Goal: Information Seeking & Learning: Learn about a topic

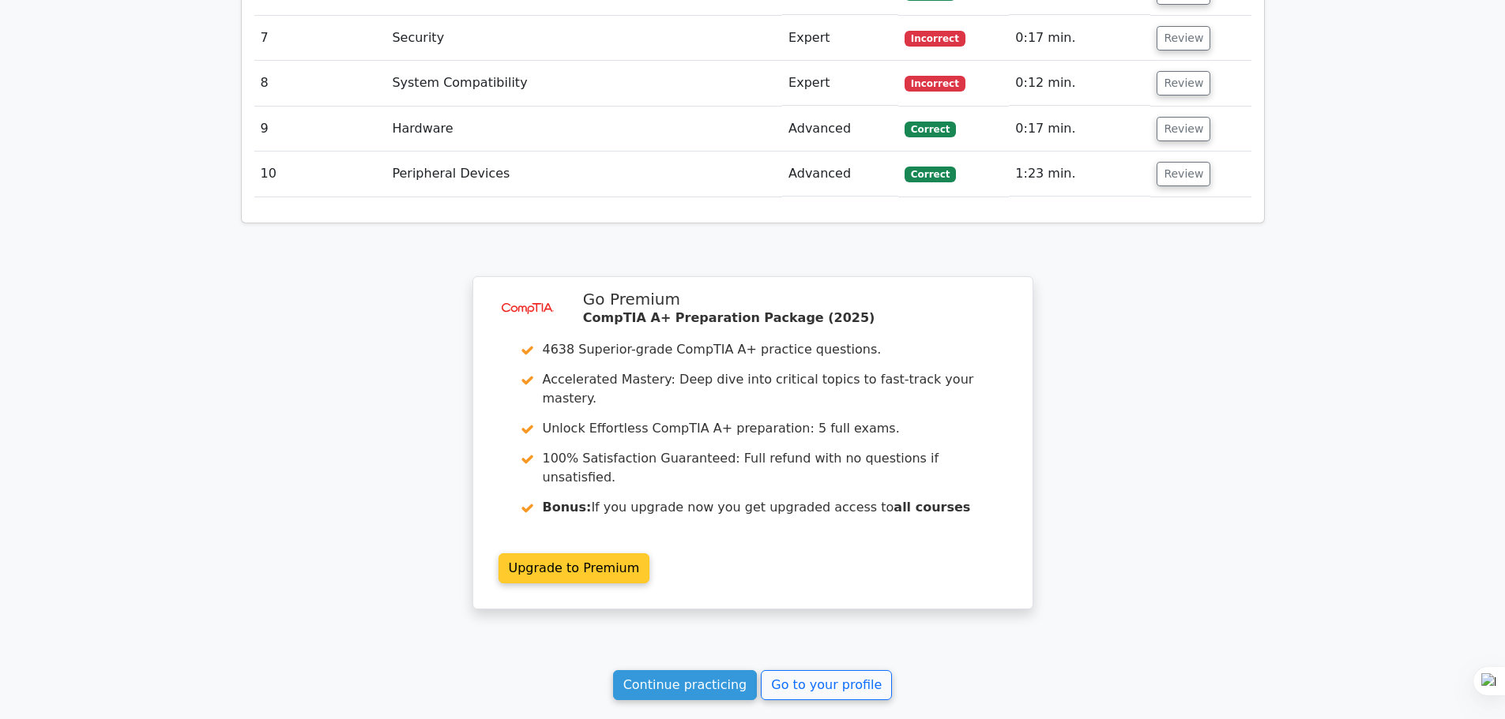
scroll to position [2297, 0]
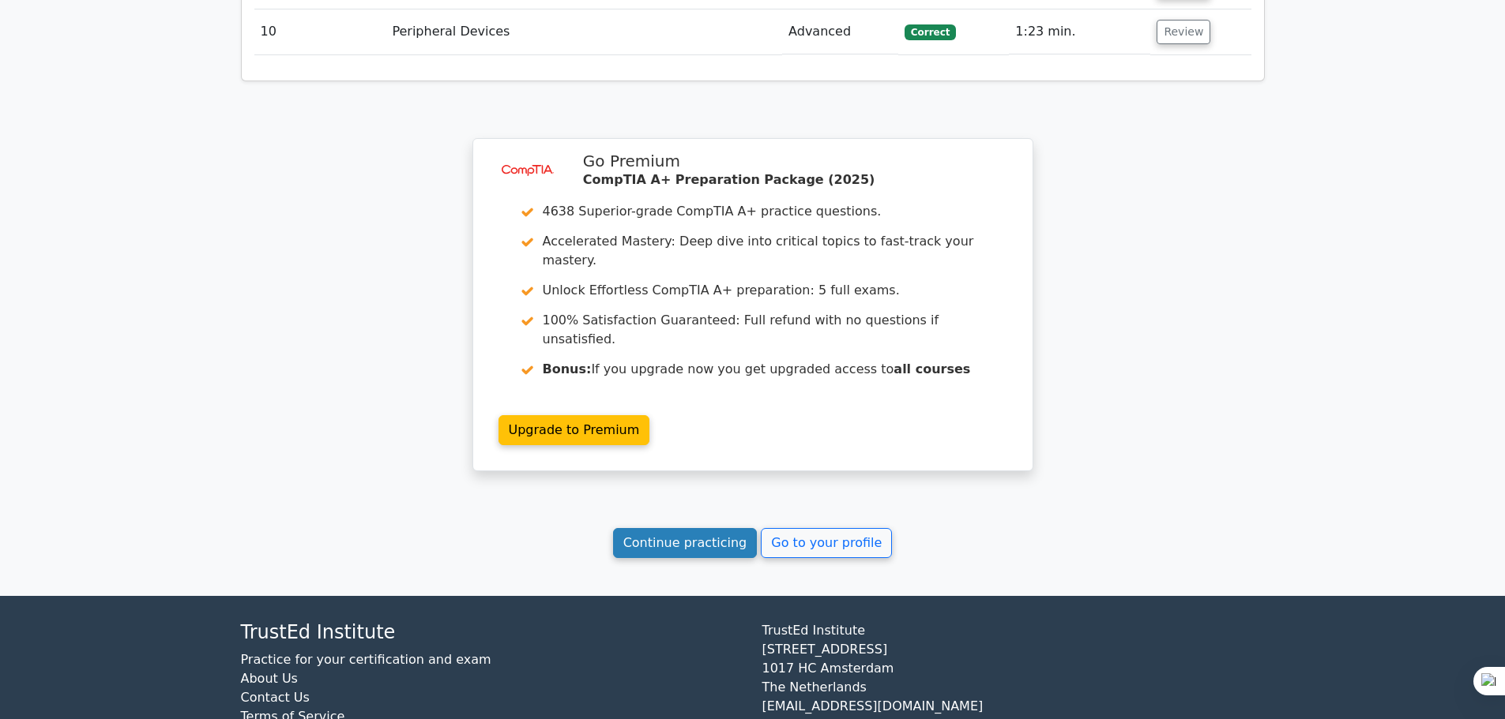
click at [696, 528] on link "Continue practicing" at bounding box center [685, 543] width 145 height 30
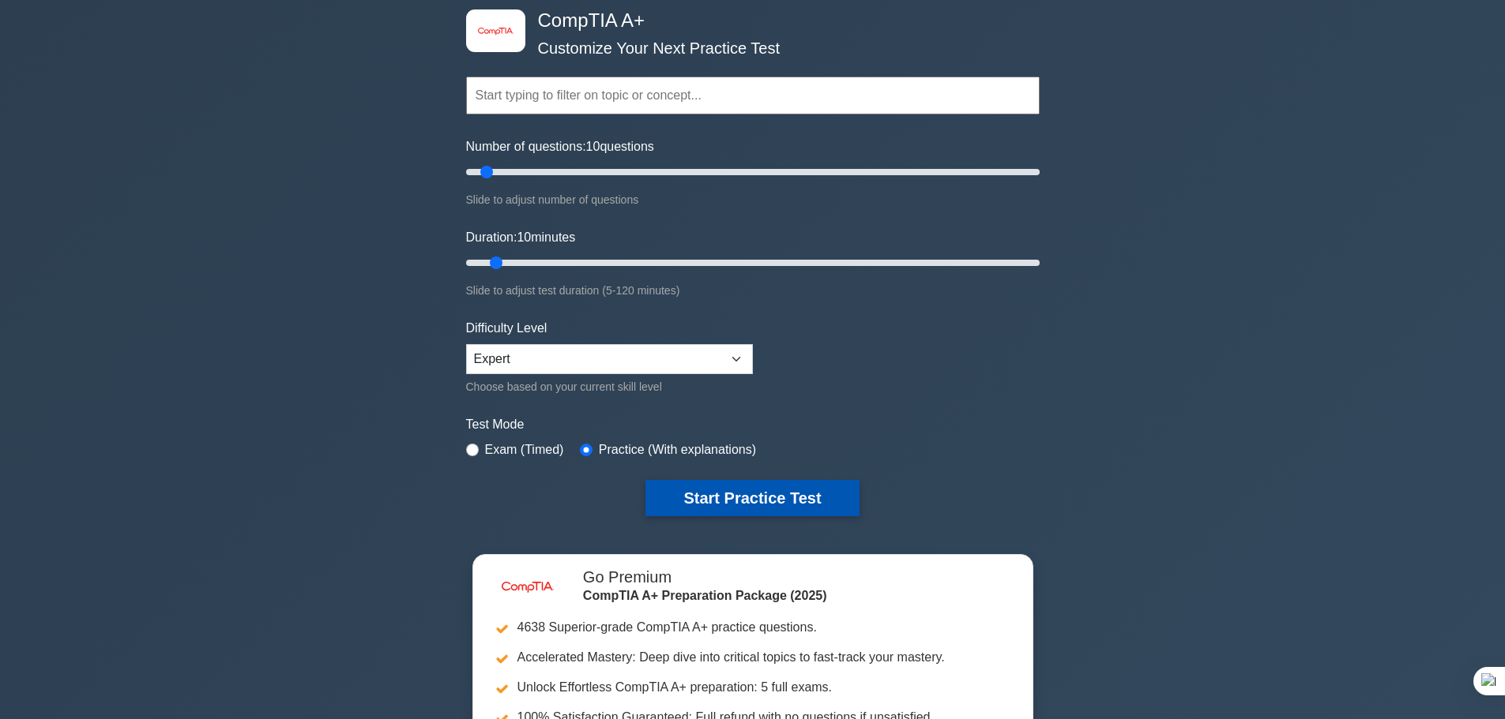
click at [738, 483] on button "Start Practice Test" at bounding box center [751, 498] width 213 height 36
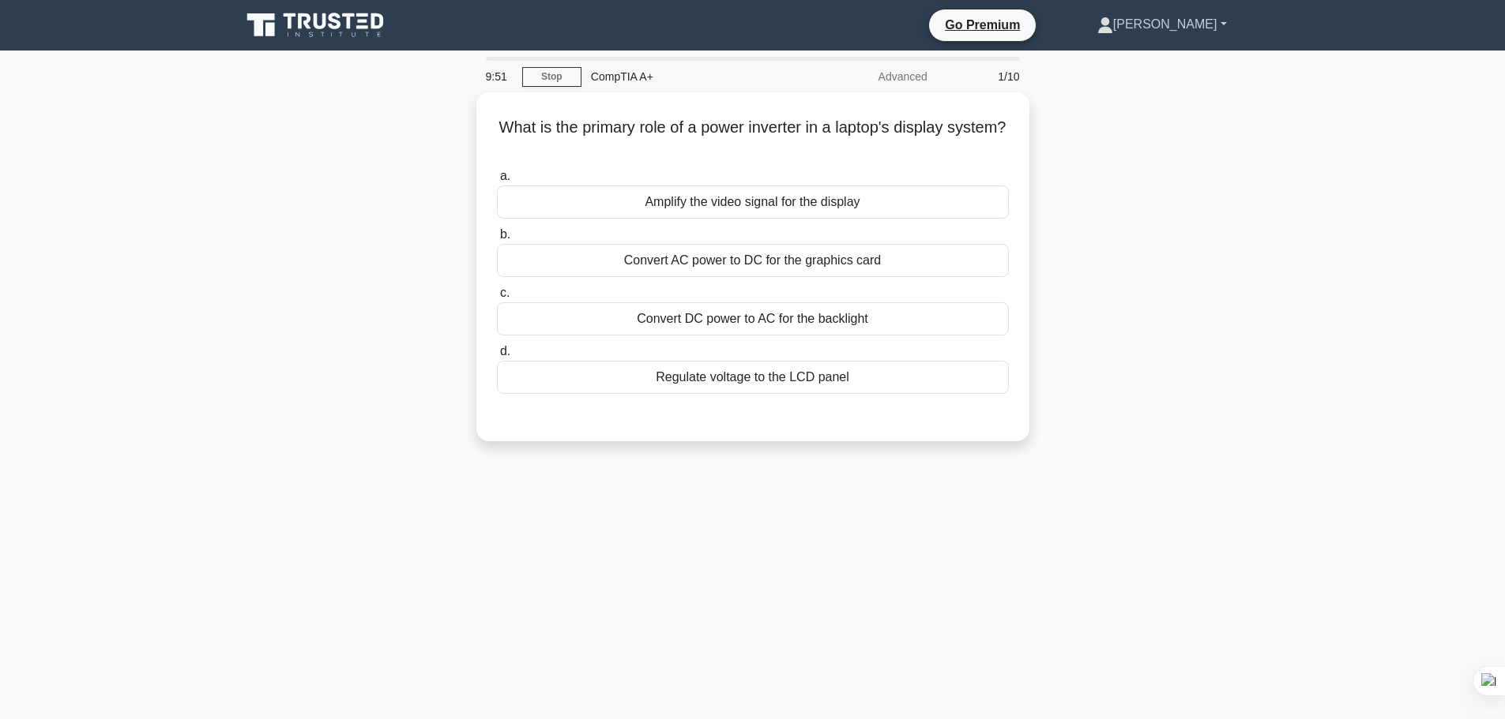
click at [1233, 28] on link "[PERSON_NAME]" at bounding box center [1161, 25] width 205 height 32
click at [1253, 17] on link "[PERSON_NAME]" at bounding box center [1161, 25] width 205 height 32
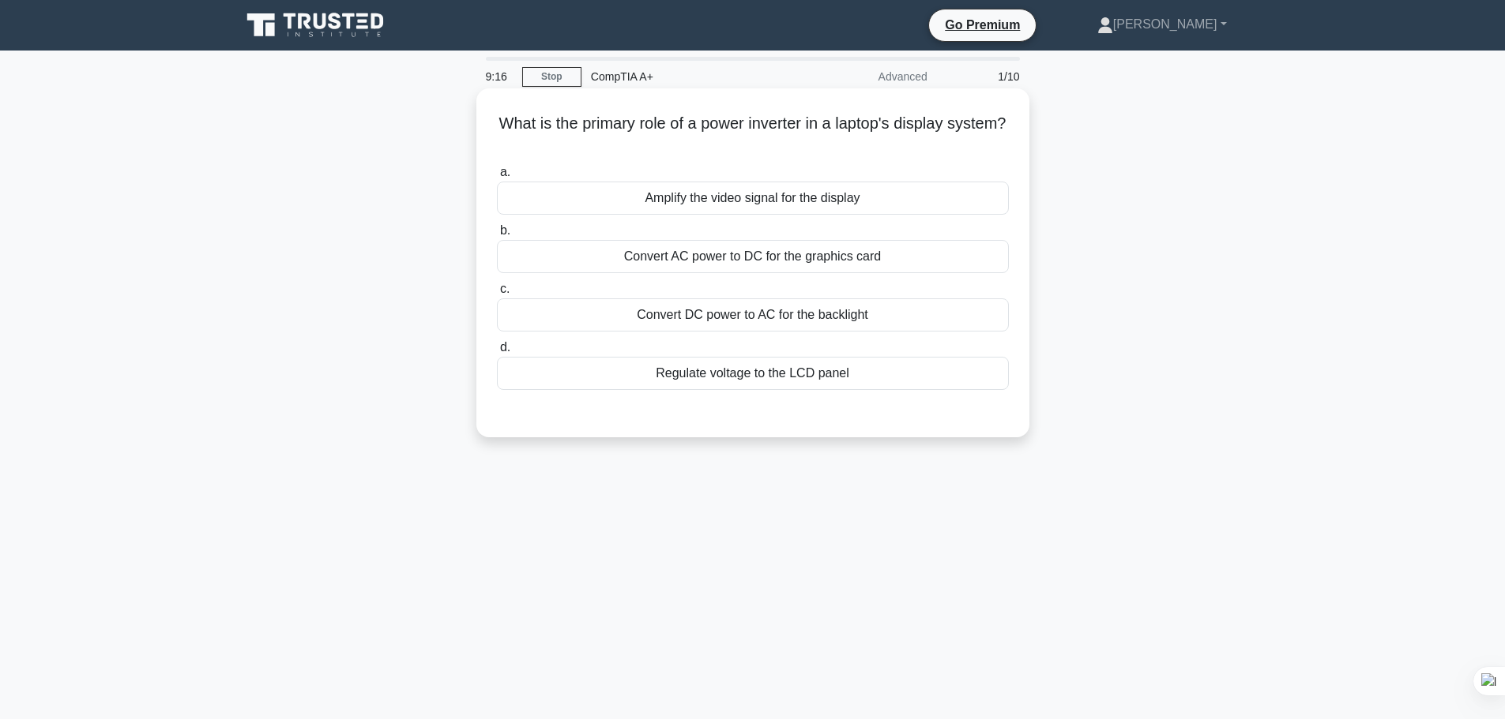
click at [850, 255] on div "Convert AC power to DC for the graphics card" at bounding box center [753, 256] width 512 height 33
click at [497, 236] on input "b. Convert AC power to DC for the graphics card" at bounding box center [497, 231] width 0 height 10
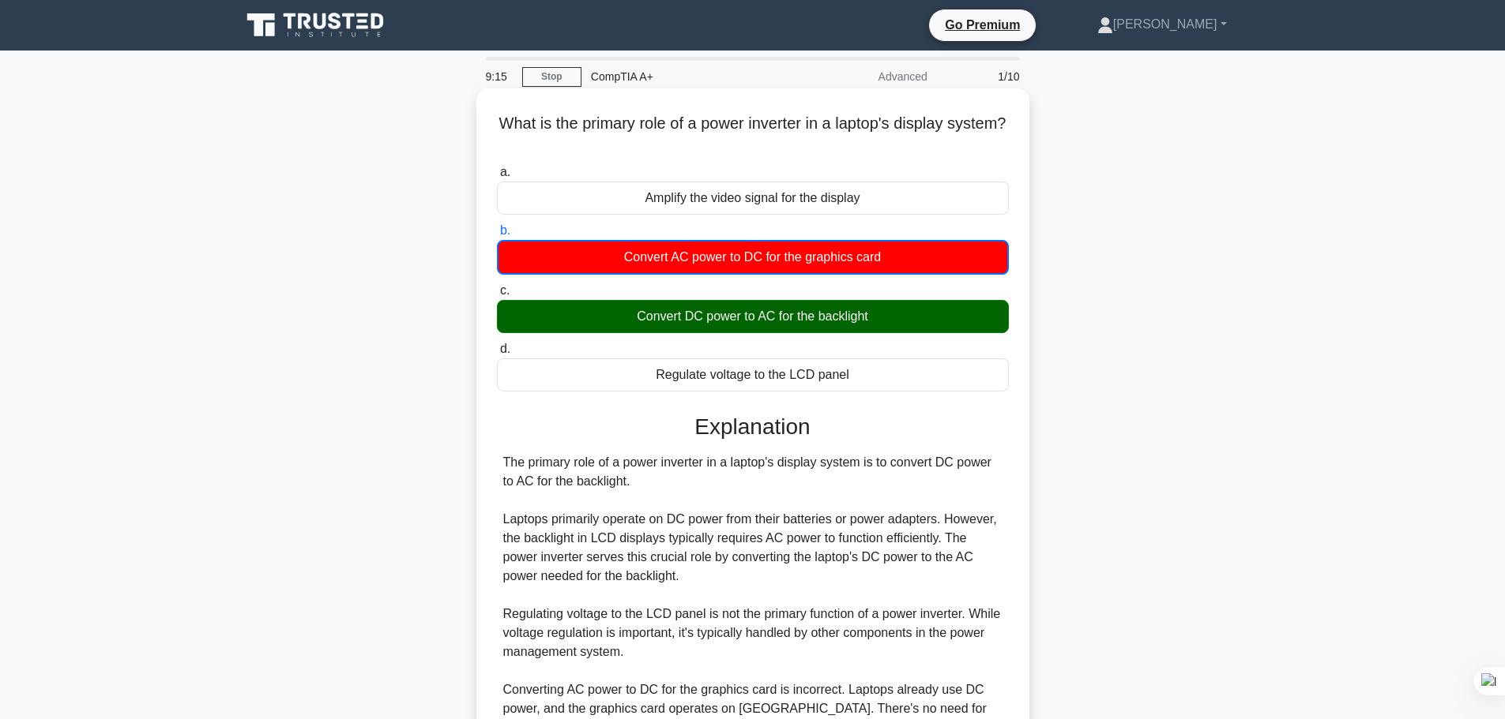
click at [830, 324] on div "Convert DC power to AC for the backlight" at bounding box center [753, 316] width 512 height 33
click at [497, 296] on input "c. Convert DC power to AC for the backlight" at bounding box center [497, 291] width 0 height 10
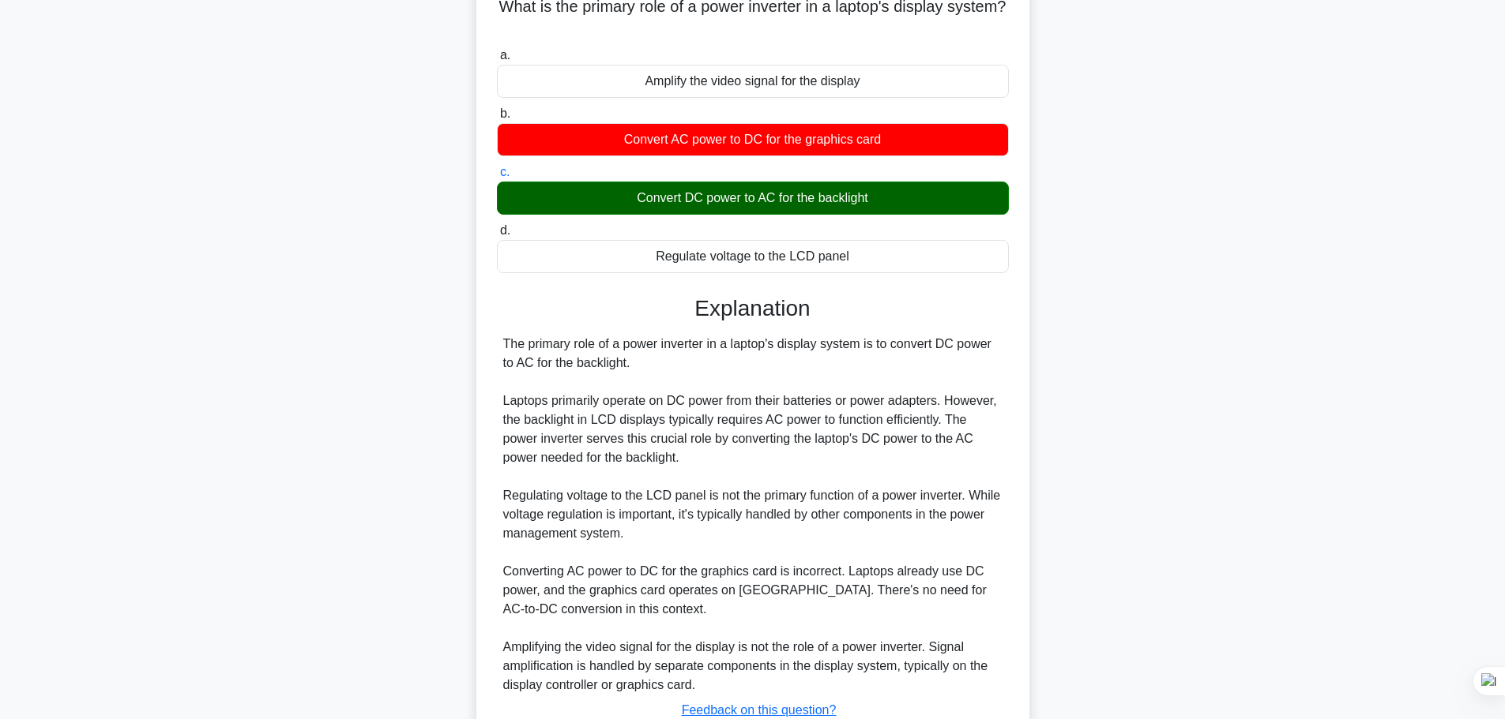
scroll to position [236, 0]
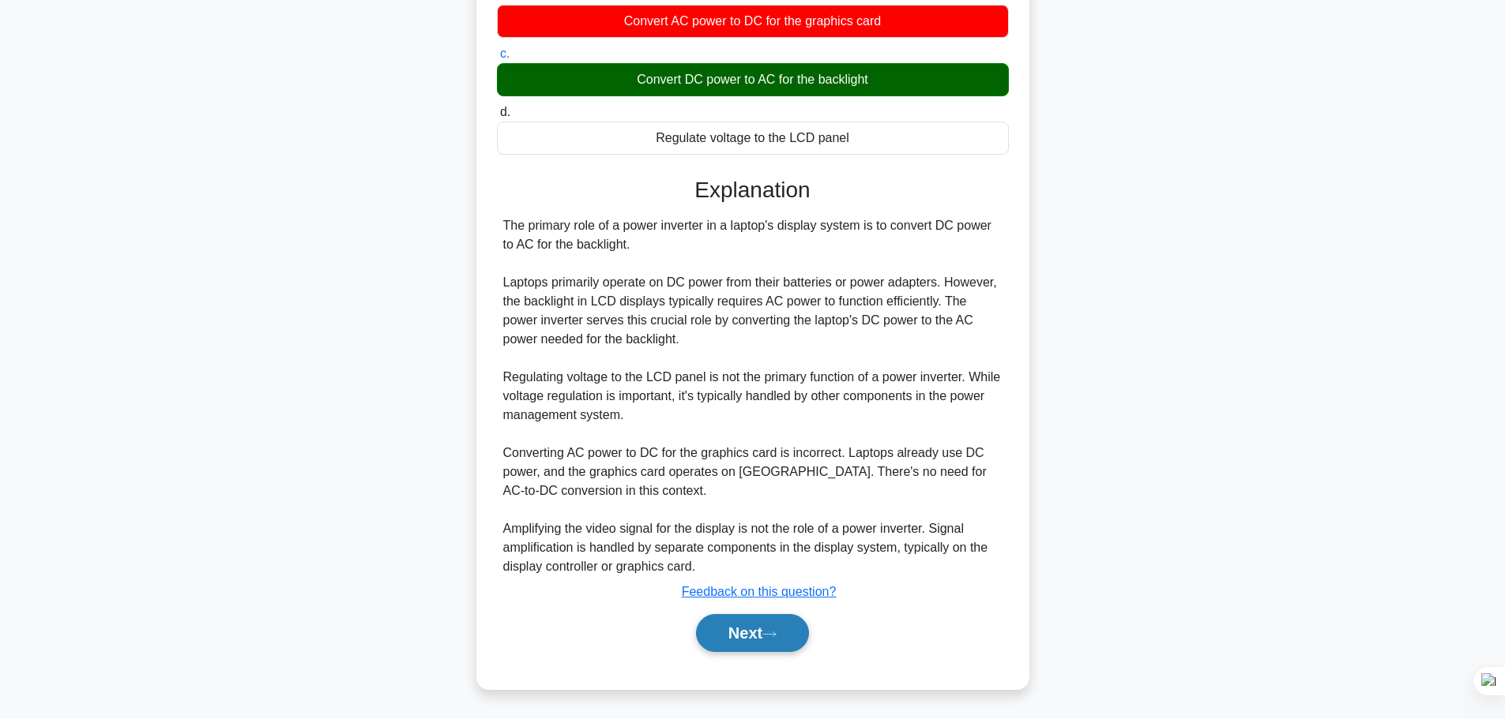
click at [740, 633] on button "Next" at bounding box center [752, 633] width 113 height 38
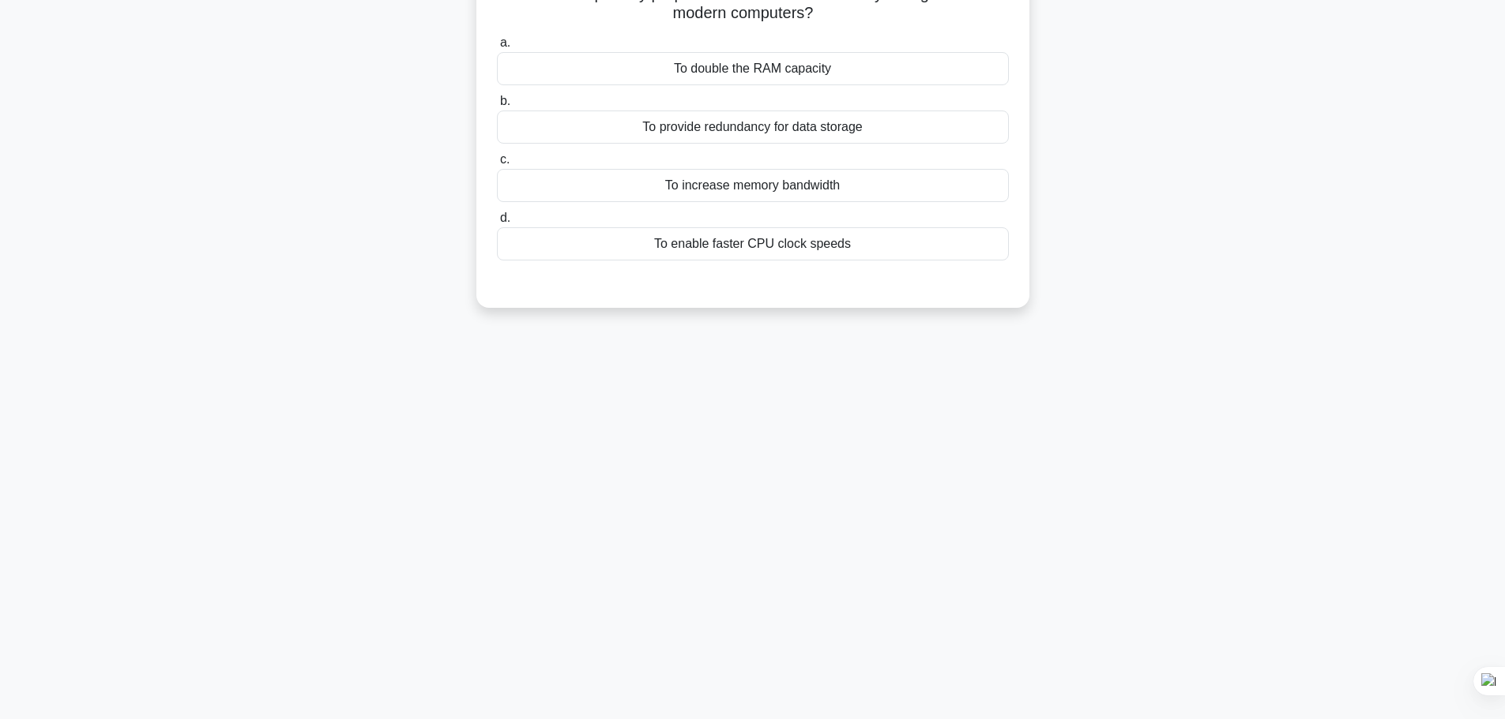
scroll to position [0, 0]
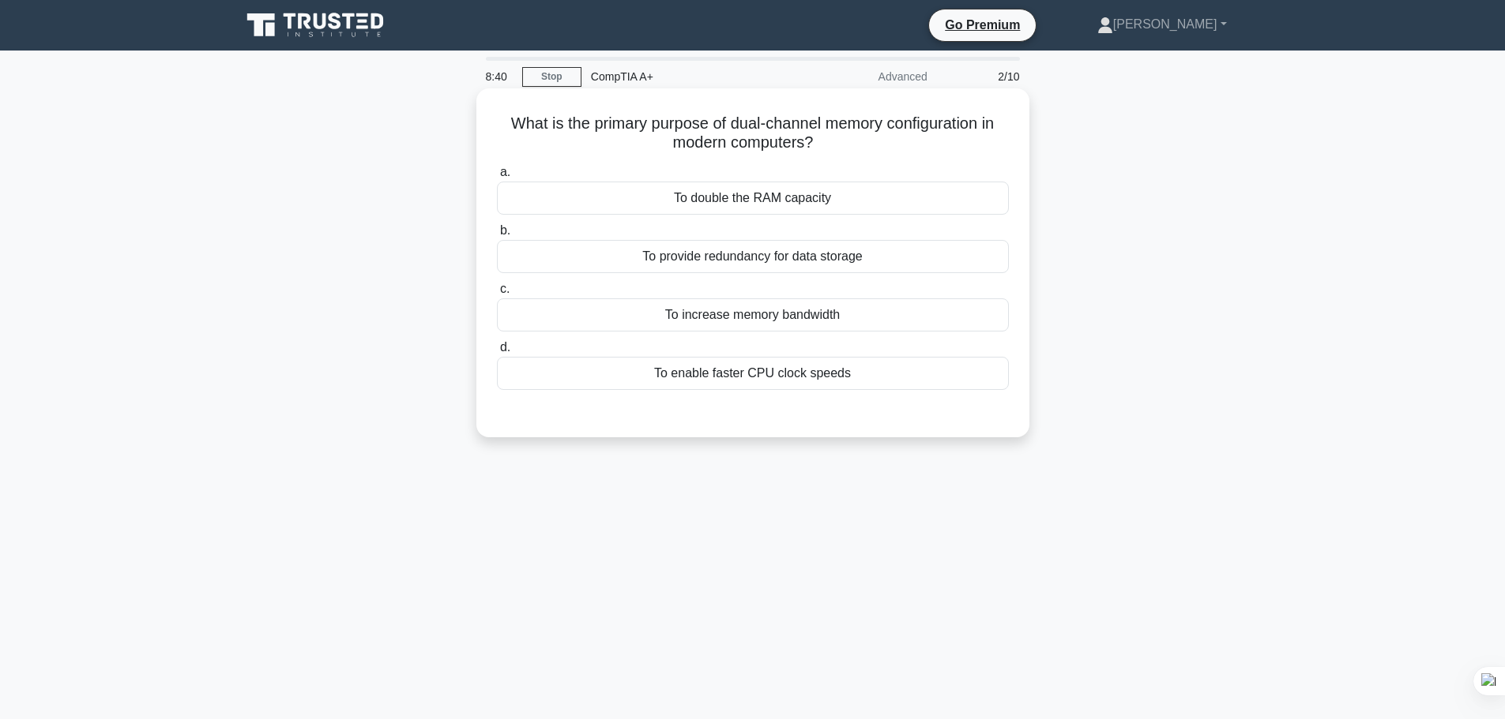
click at [841, 258] on div "To provide redundancy for data storage" at bounding box center [753, 256] width 512 height 33
click at [497, 236] on input "b. To provide redundancy for data storage" at bounding box center [497, 231] width 0 height 10
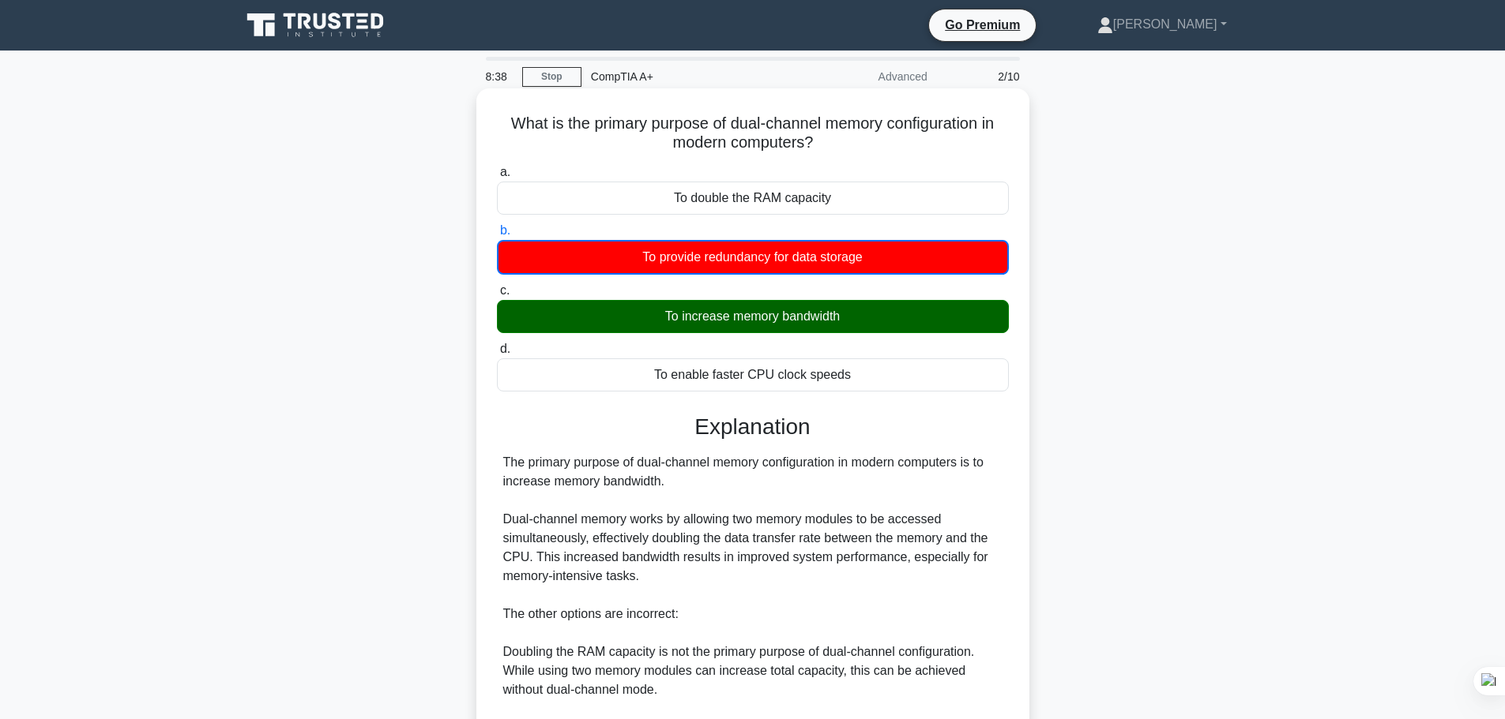
click at [841, 322] on div "To increase memory bandwidth" at bounding box center [753, 316] width 512 height 33
click at [497, 296] on input "c. To increase memory bandwidth" at bounding box center [497, 291] width 0 height 10
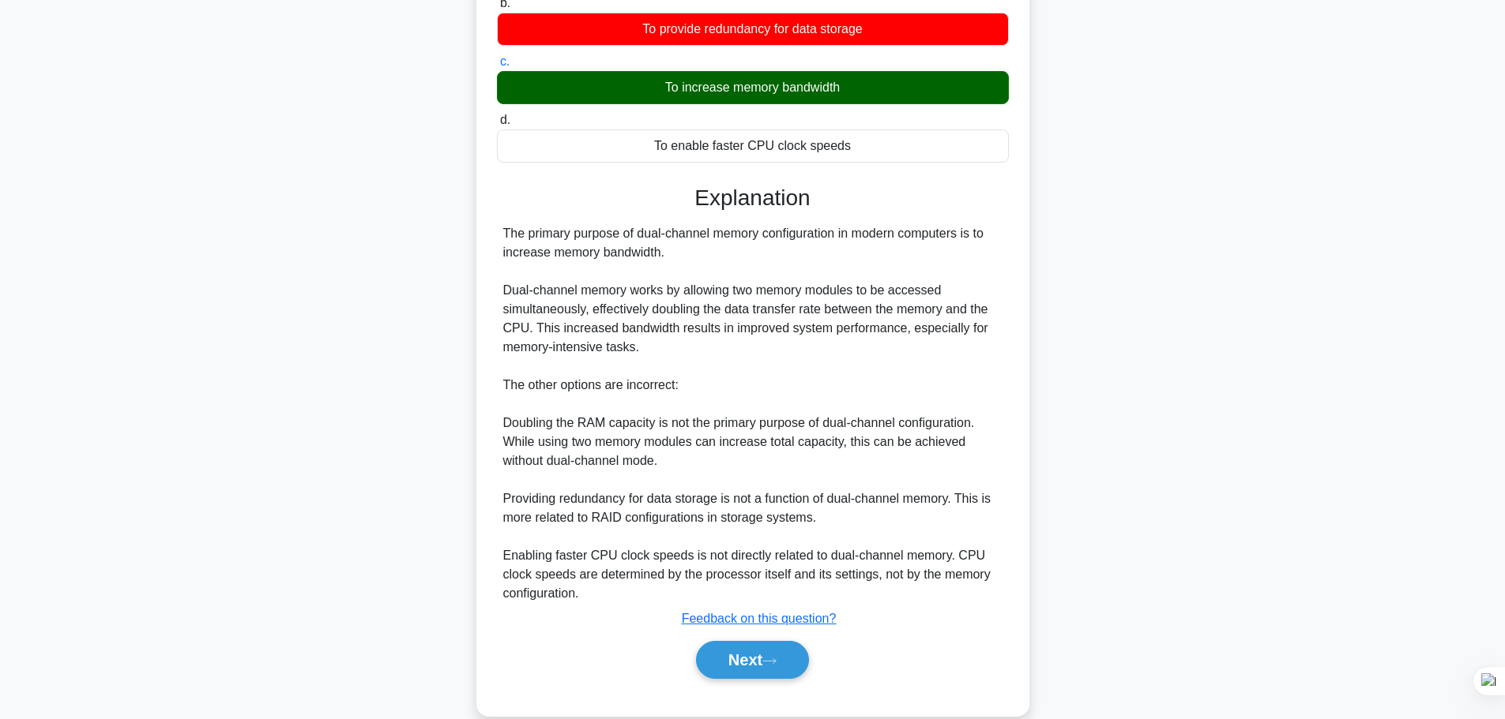
scroll to position [237, 0]
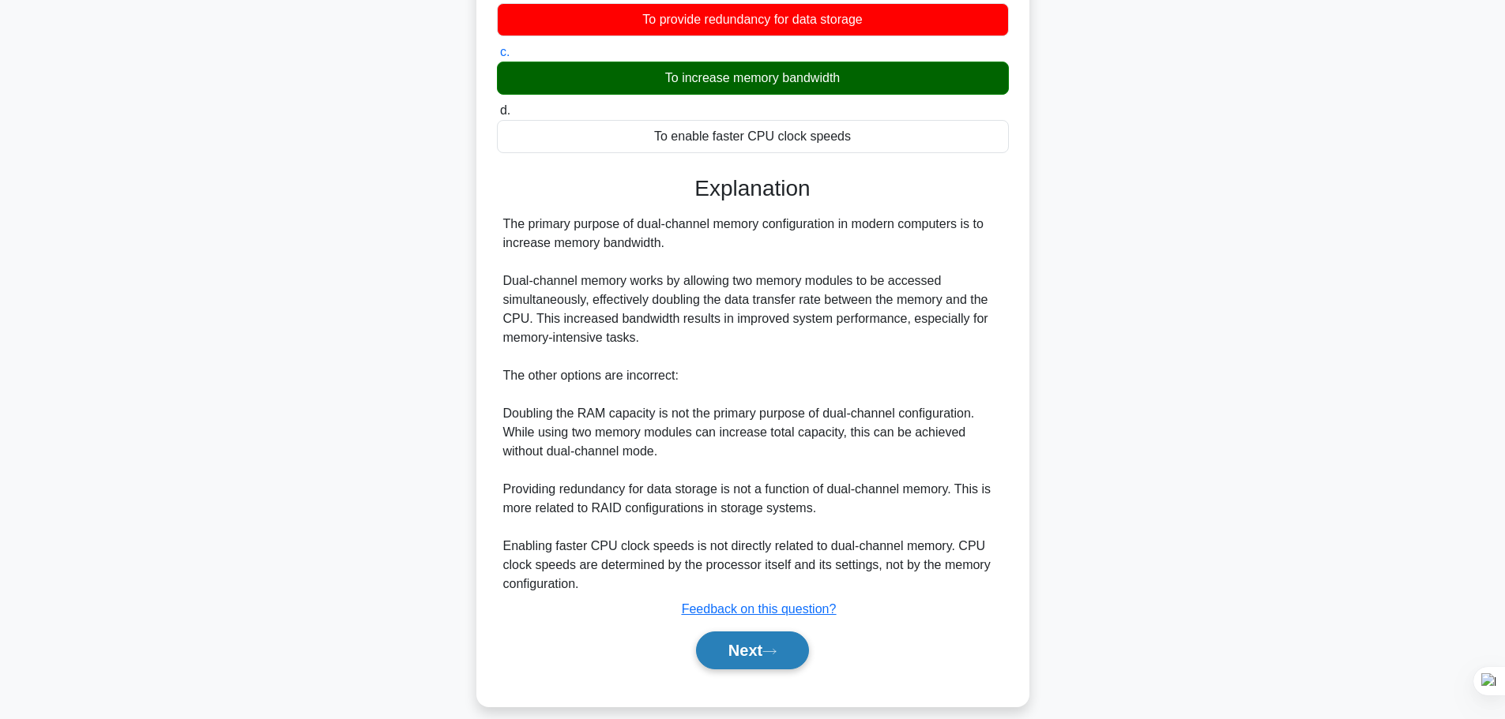
click at [770, 651] on icon at bounding box center [769, 652] width 14 height 9
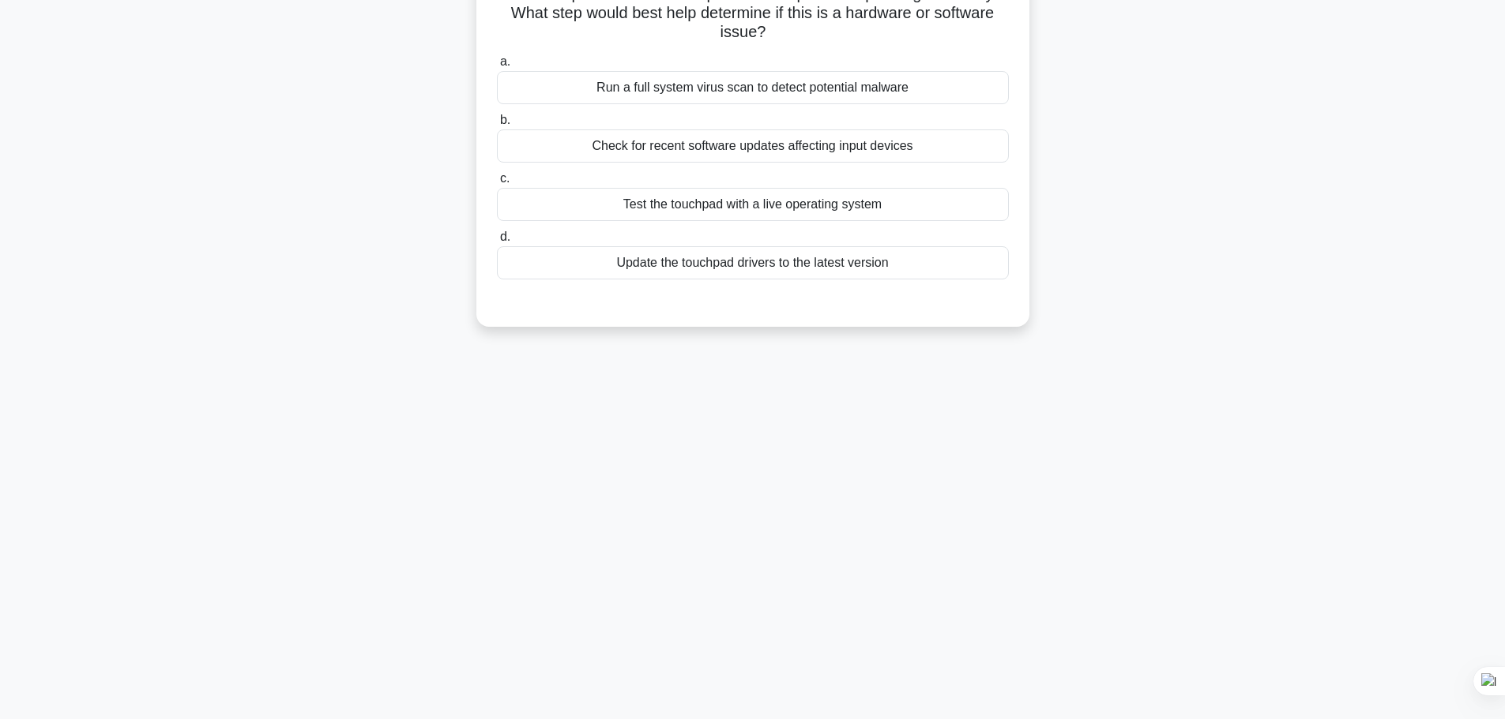
scroll to position [54, 0]
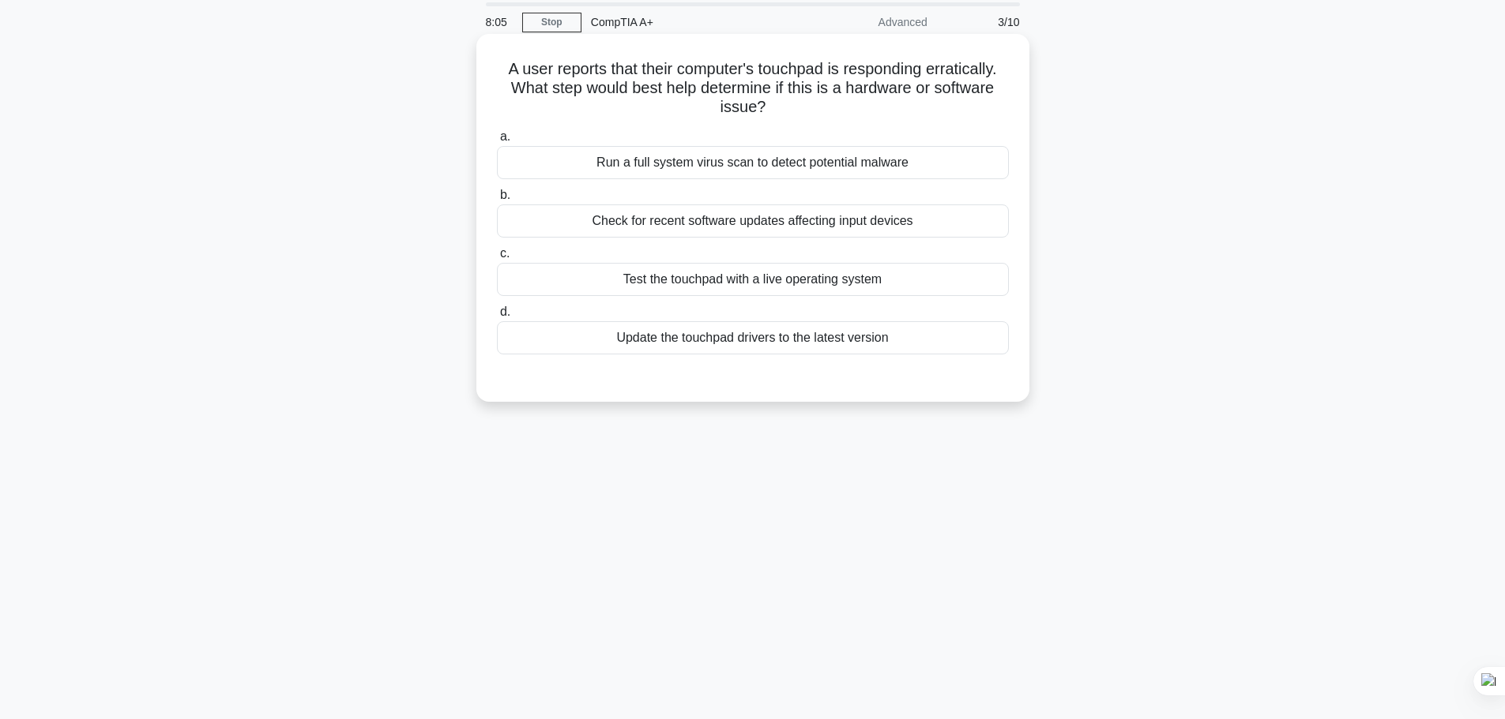
click at [804, 336] on div "Update the touchpad drivers to the latest version" at bounding box center [753, 337] width 512 height 33
click at [497, 317] on input "d. Update the touchpad drivers to the latest version" at bounding box center [497, 312] width 0 height 10
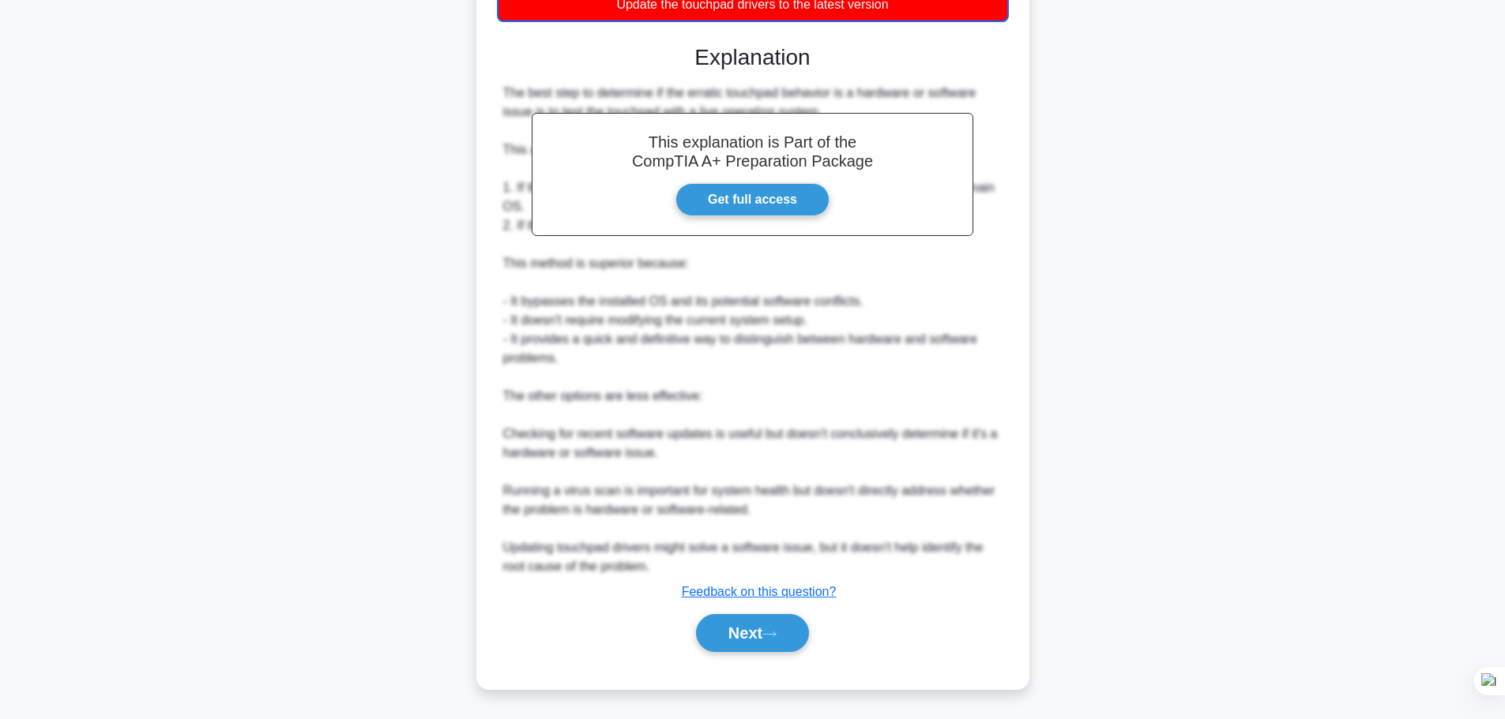
scroll to position [389, 0]
drag, startPoint x: 741, startPoint y: 630, endPoint x: 704, endPoint y: 508, distance: 127.9
click at [741, 630] on button "Next" at bounding box center [752, 633] width 113 height 38
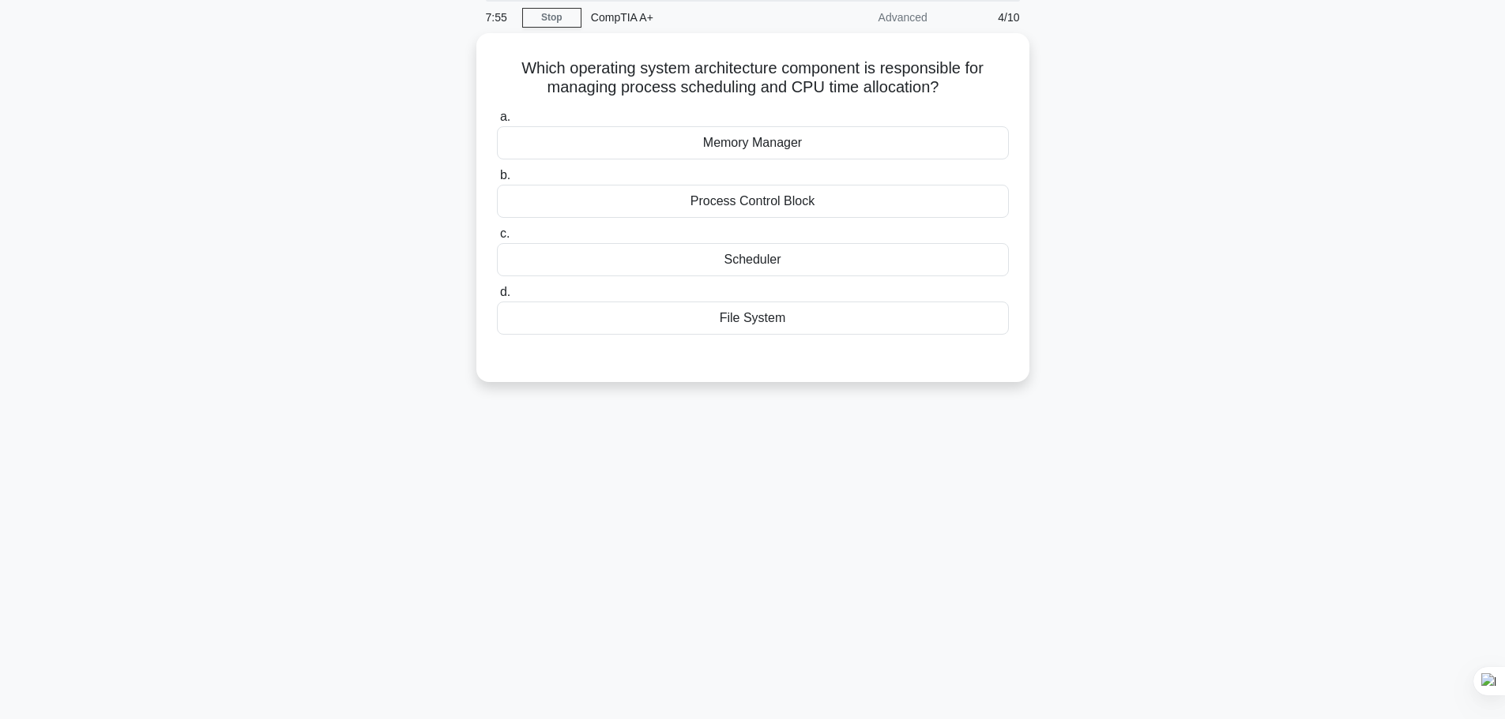
scroll to position [0, 0]
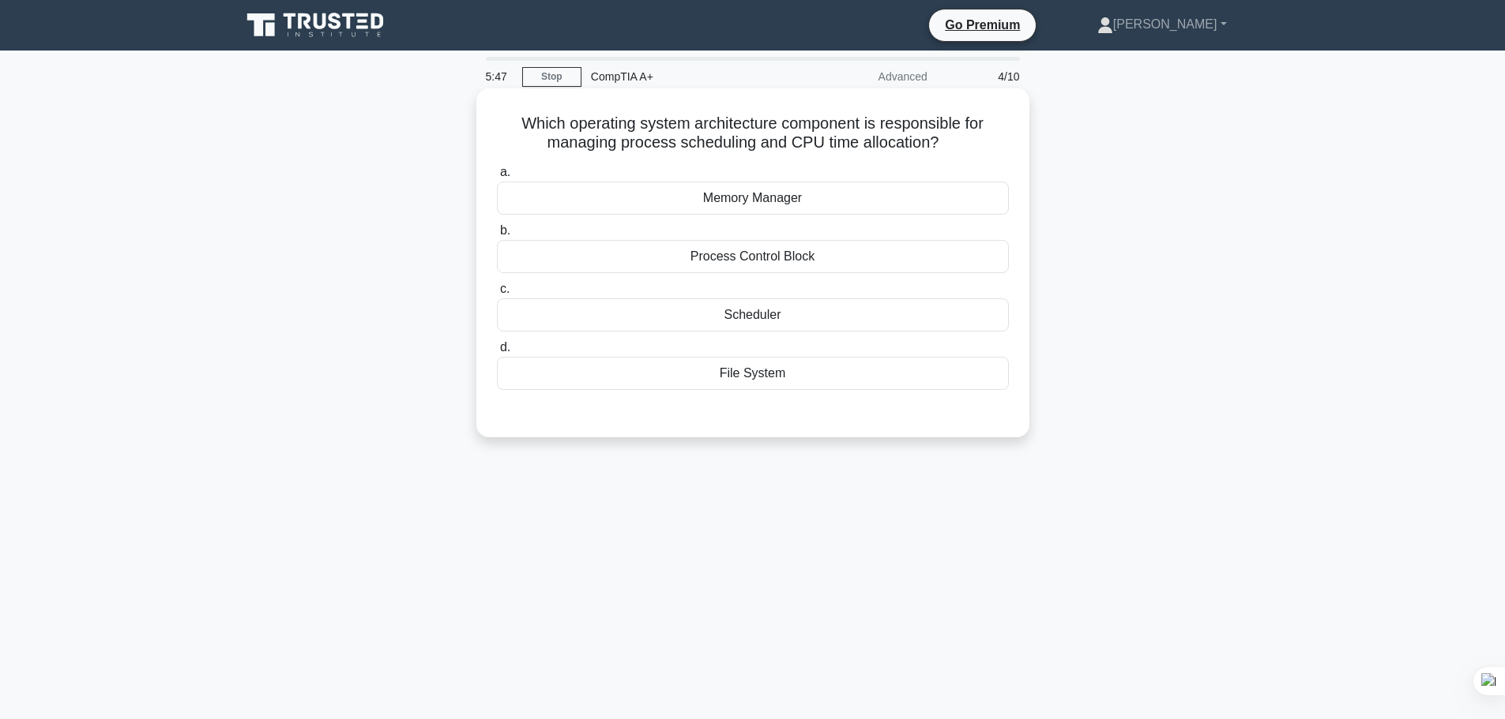
click at [685, 244] on div "Process Control Block" at bounding box center [753, 256] width 512 height 33
click at [497, 236] on input "b. Process Control Block" at bounding box center [497, 231] width 0 height 10
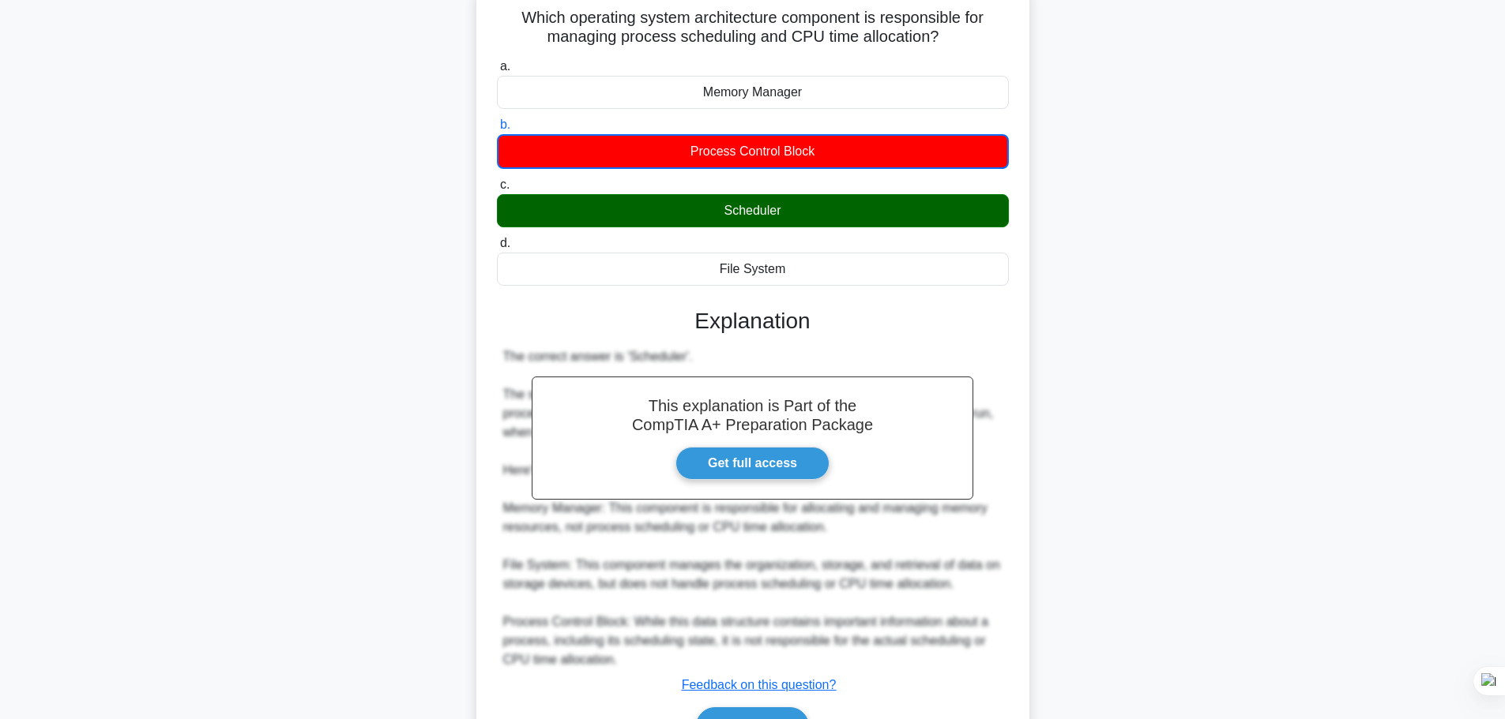
scroll to position [200, 0]
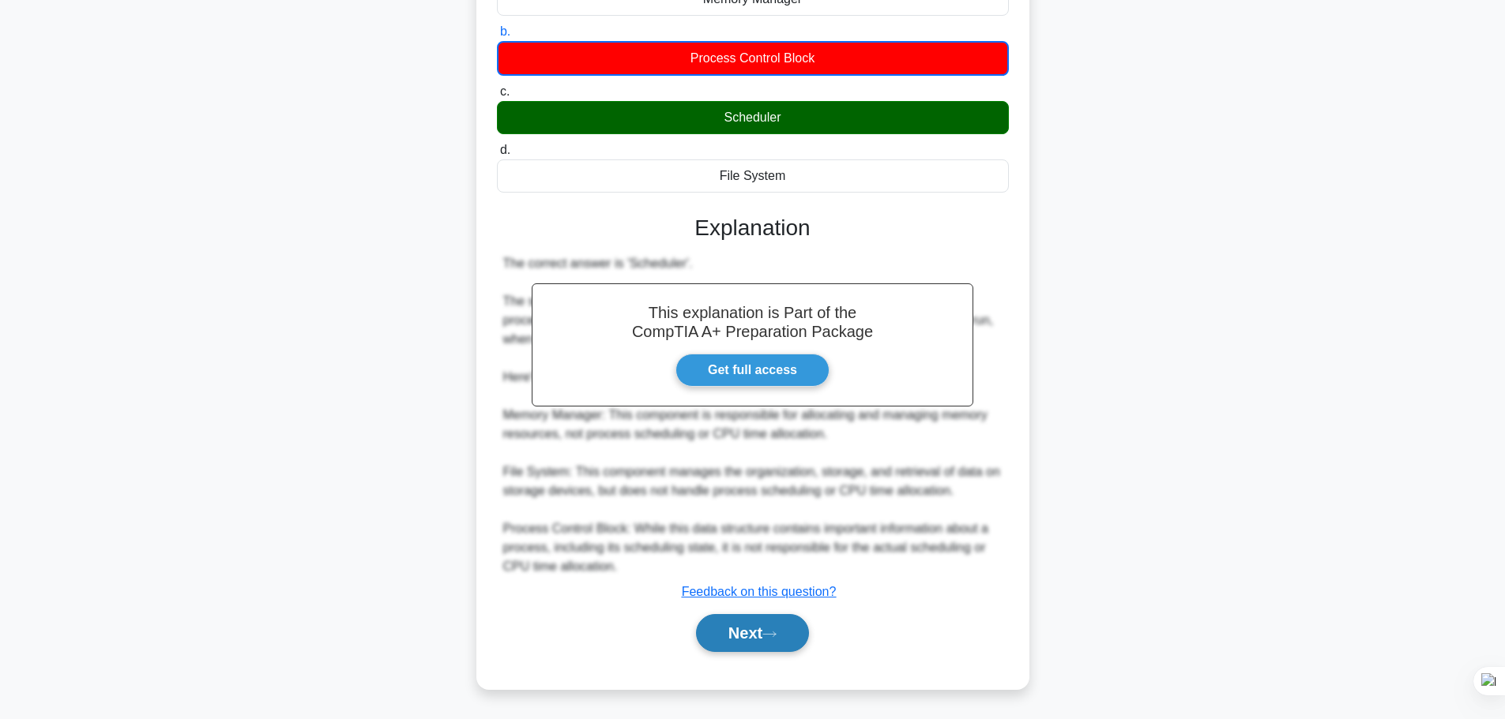
click at [704, 630] on button "Next" at bounding box center [752, 633] width 113 height 38
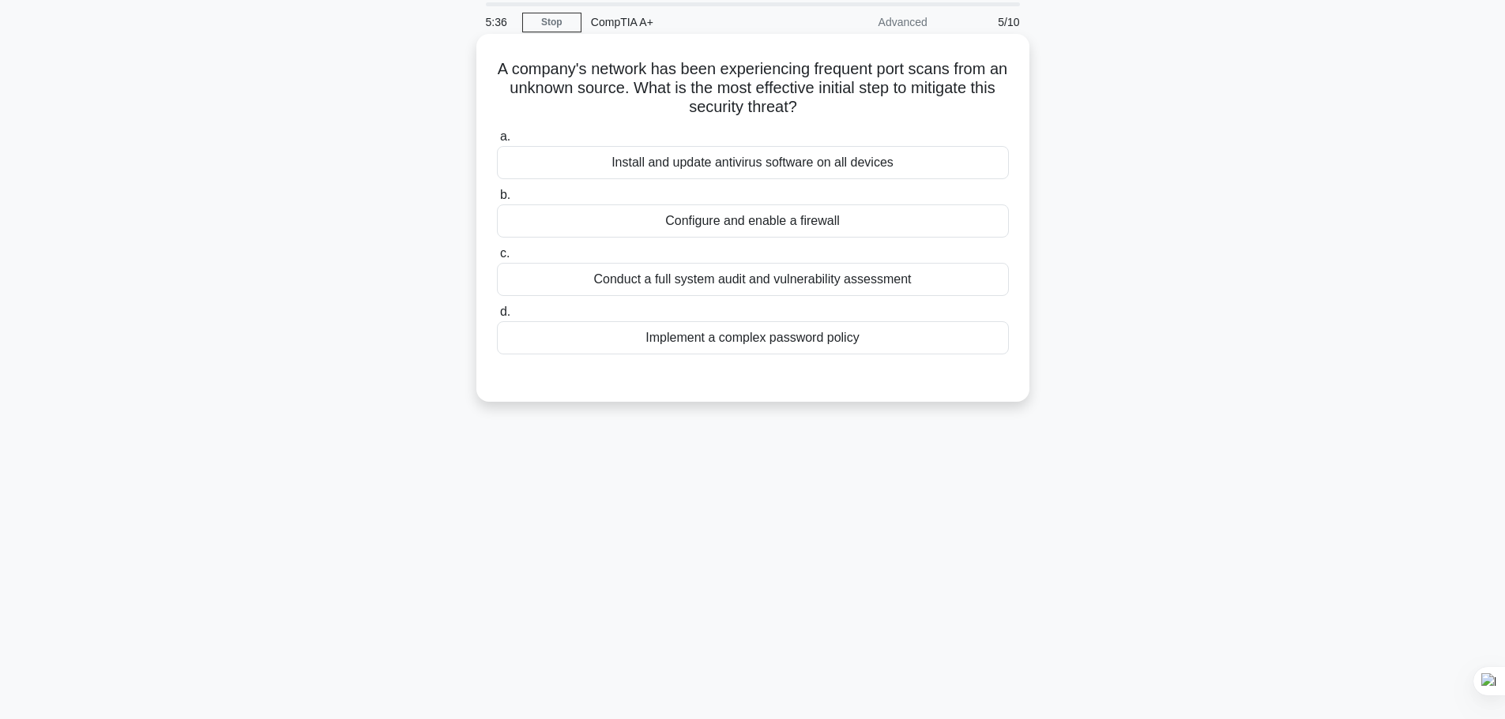
scroll to position [0, 0]
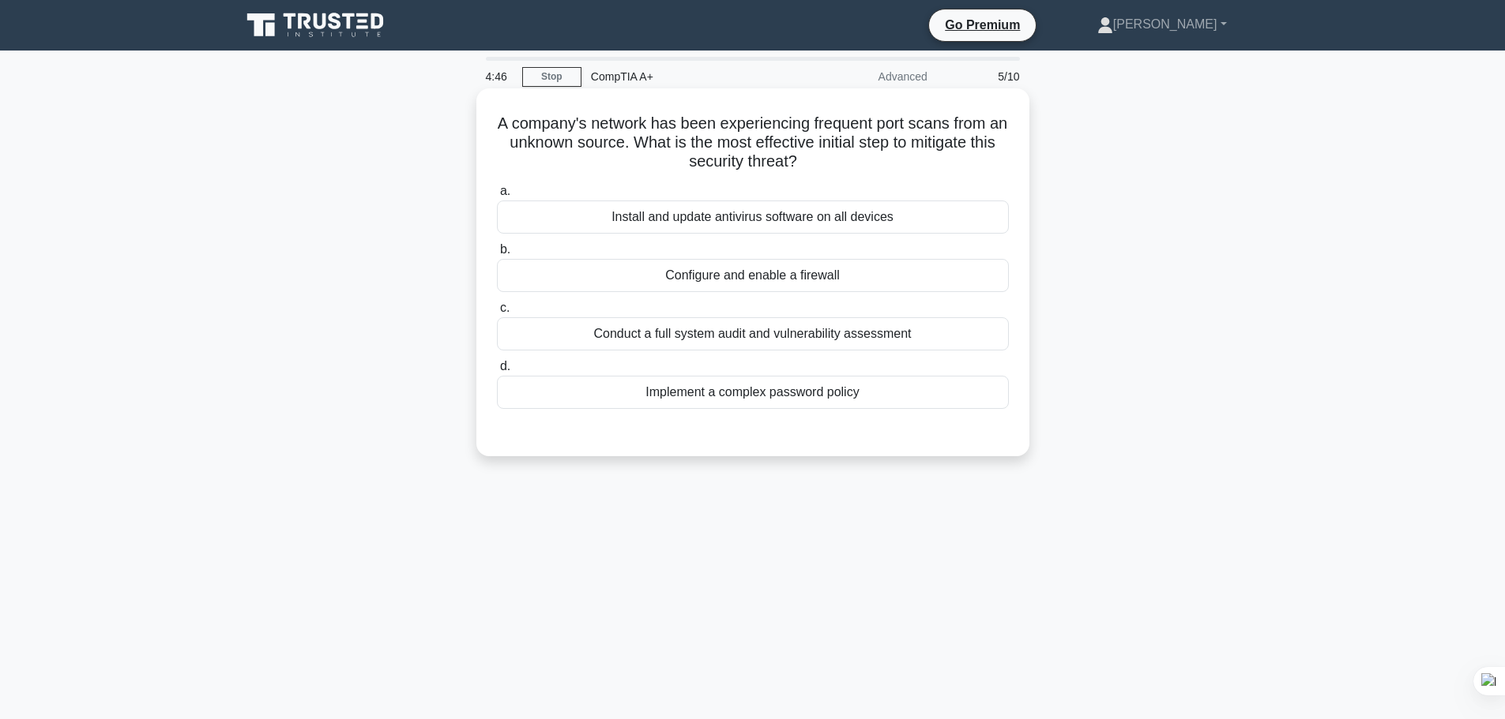
click at [740, 338] on div "Conduct a full system audit and vulnerability assessment" at bounding box center [753, 333] width 512 height 33
click at [497, 314] on input "c. Conduct a full system audit and vulnerability assessment" at bounding box center [497, 308] width 0 height 10
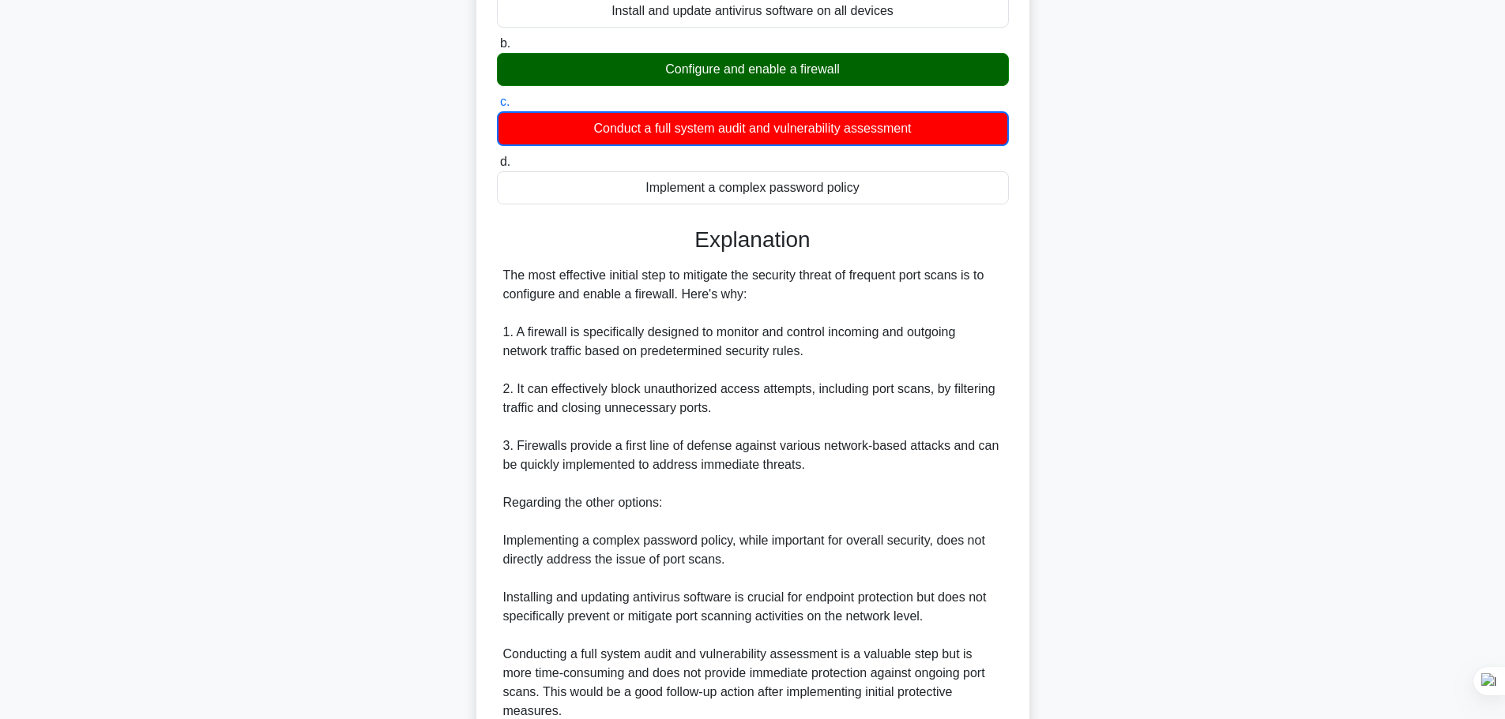
scroll to position [332, 0]
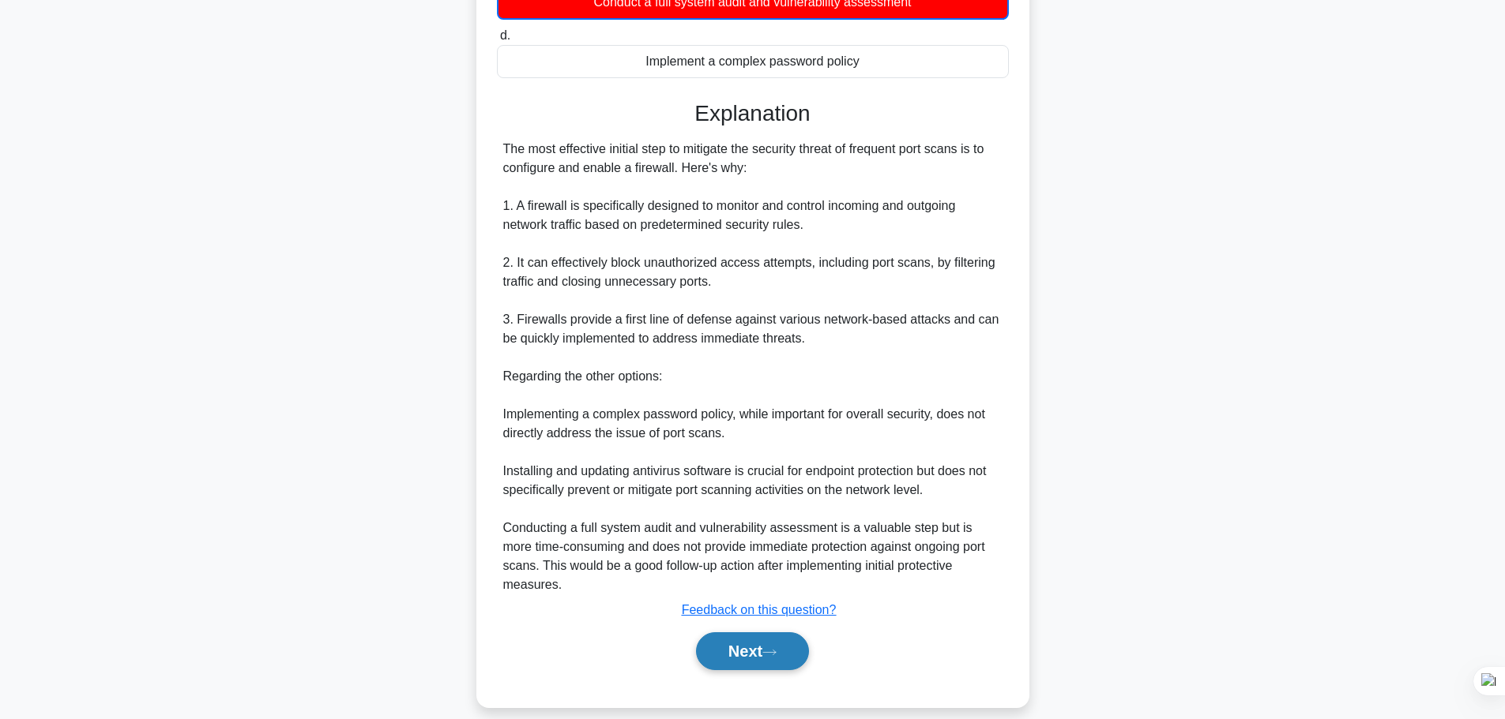
click at [776, 648] on icon at bounding box center [769, 652] width 14 height 9
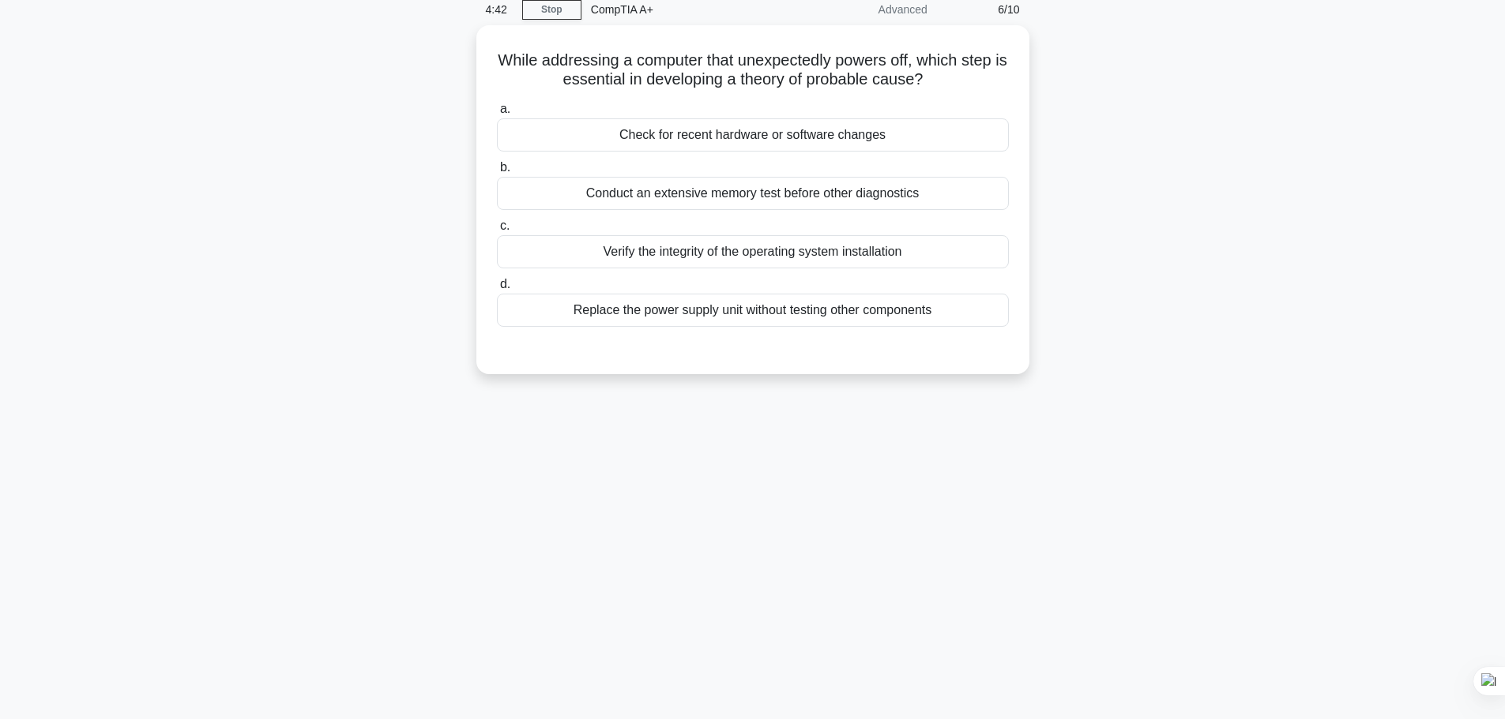
scroll to position [0, 0]
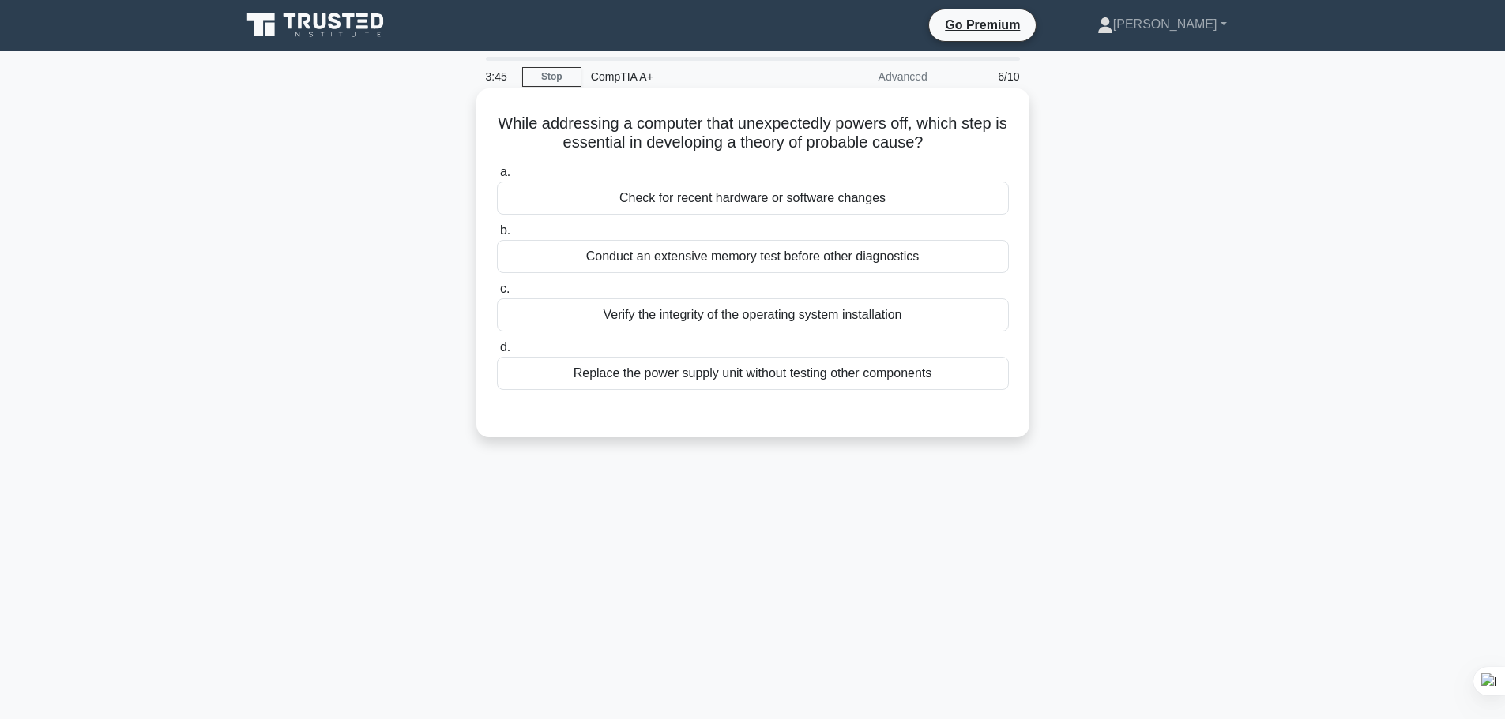
click at [819, 257] on div "Conduct an extensive memory test before other diagnostics" at bounding box center [753, 256] width 512 height 33
click at [497, 236] on input "b. Conduct an extensive memory test before other diagnostics" at bounding box center [497, 231] width 0 height 10
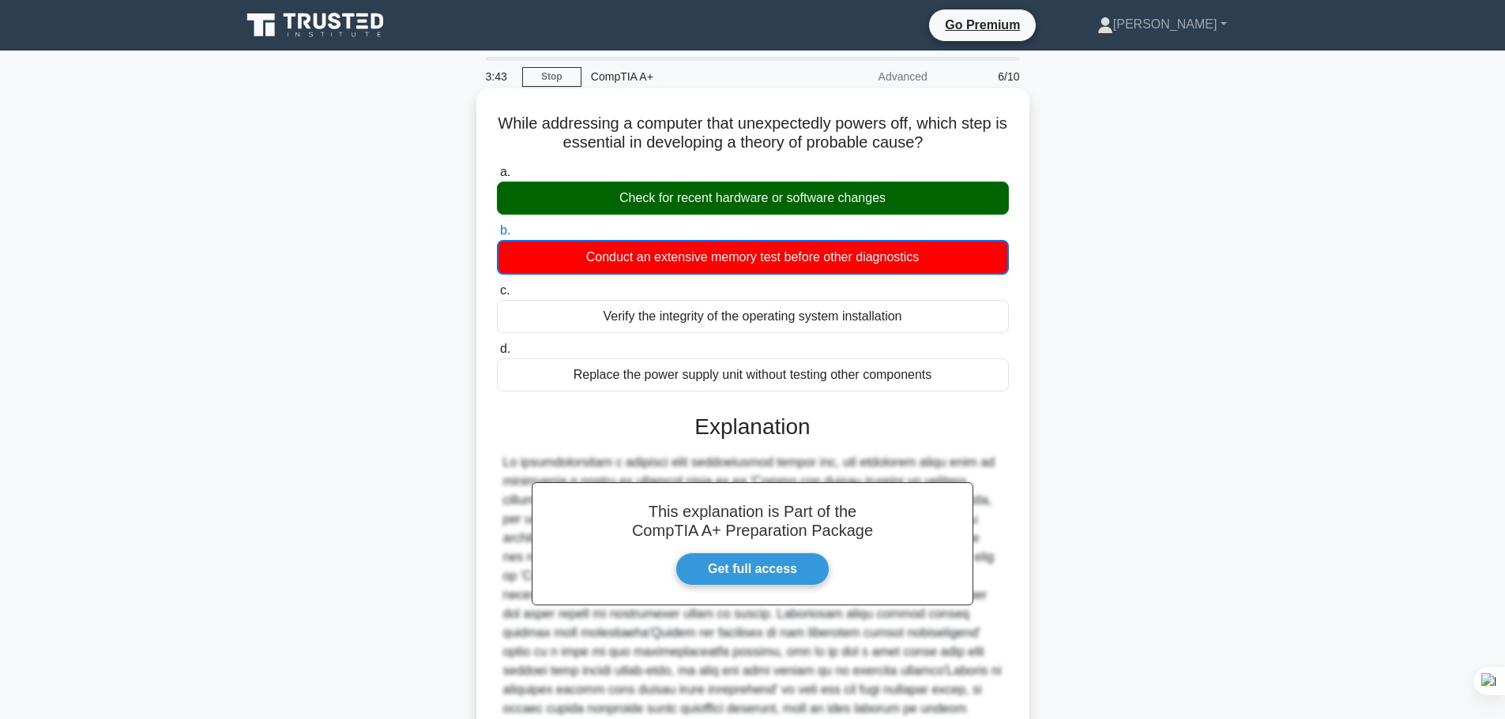
click at [850, 201] on div "Check for recent hardware or software changes" at bounding box center [753, 198] width 512 height 33
click at [497, 178] on input "a. Check for recent hardware or software changes" at bounding box center [497, 172] width 0 height 10
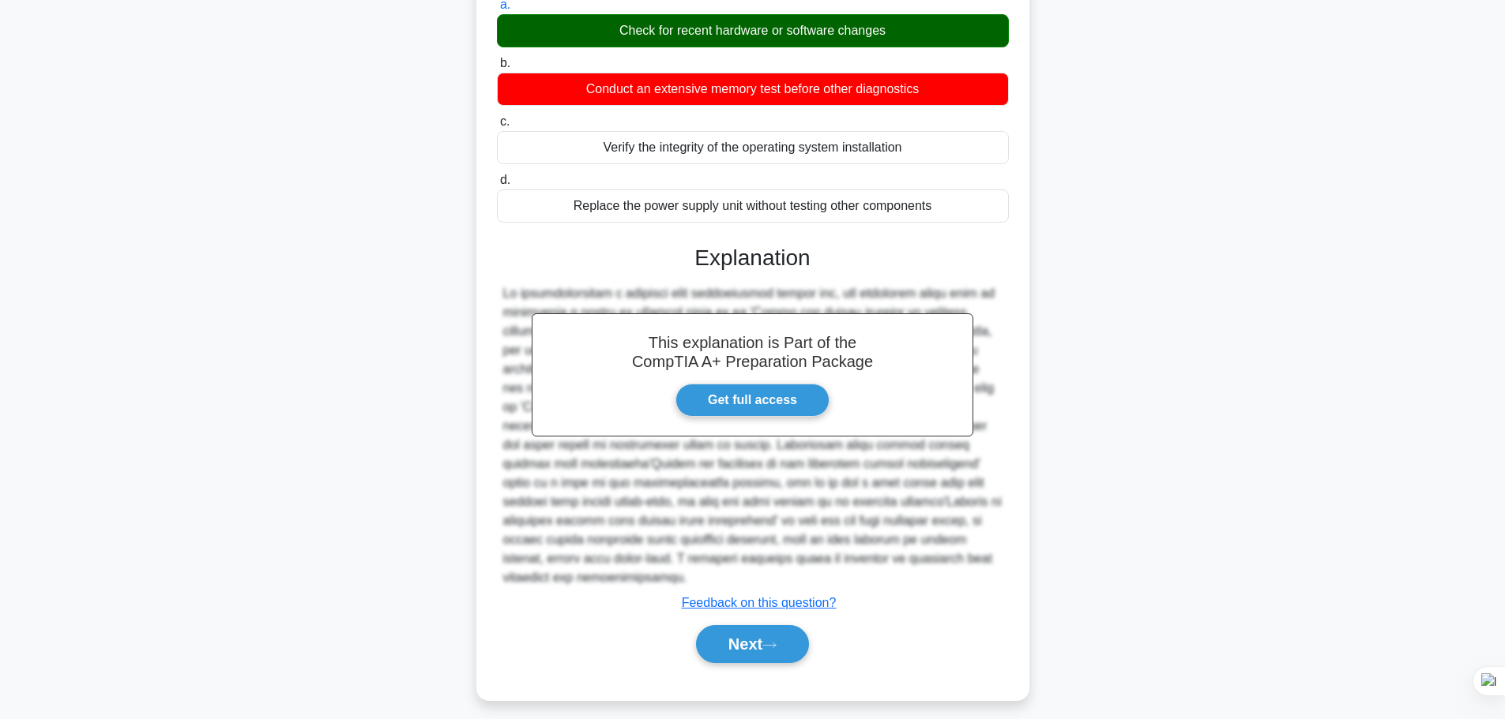
scroll to position [179, 0]
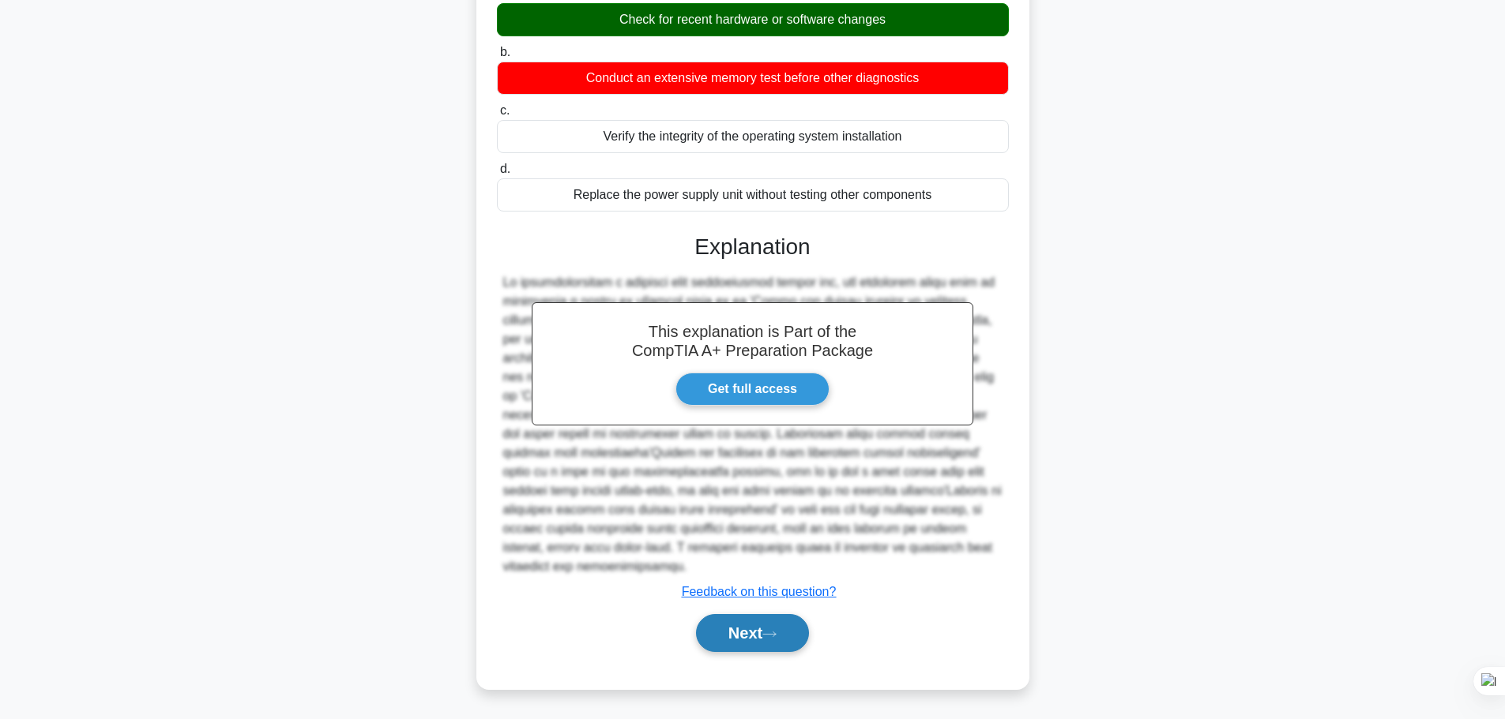
click at [747, 628] on button "Next" at bounding box center [752, 633] width 113 height 38
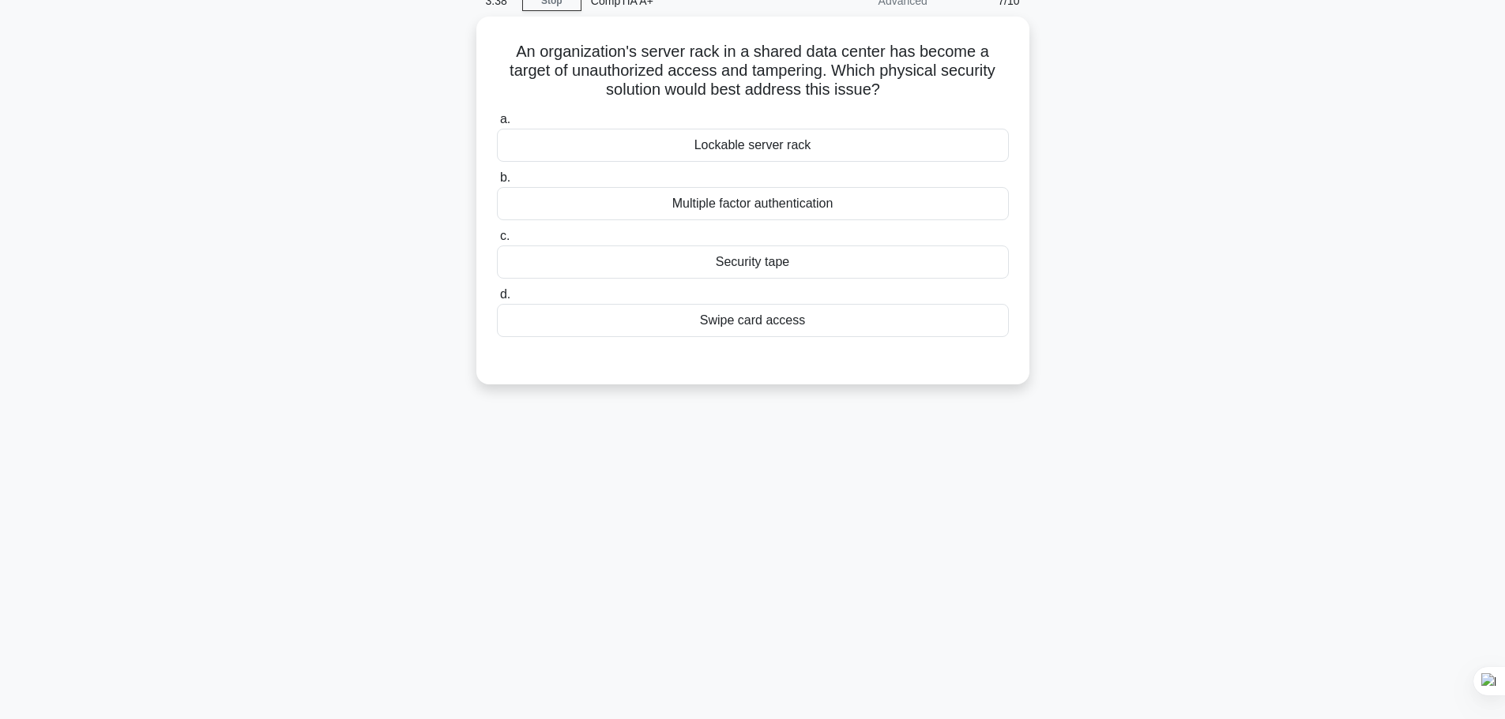
scroll to position [0, 0]
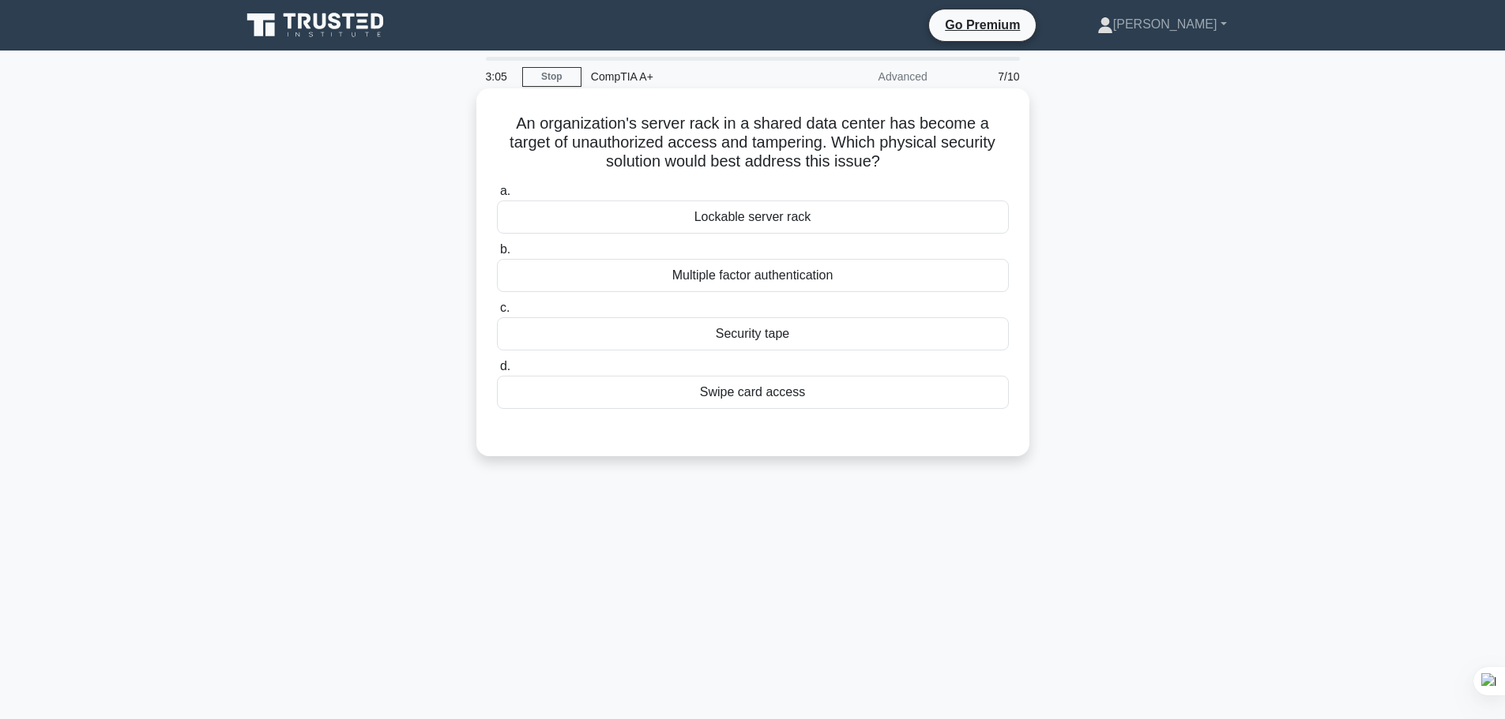
click at [596, 225] on div "Lockable server rack" at bounding box center [753, 217] width 512 height 33
click at [497, 197] on input "a. Lockable server rack" at bounding box center [497, 191] width 0 height 10
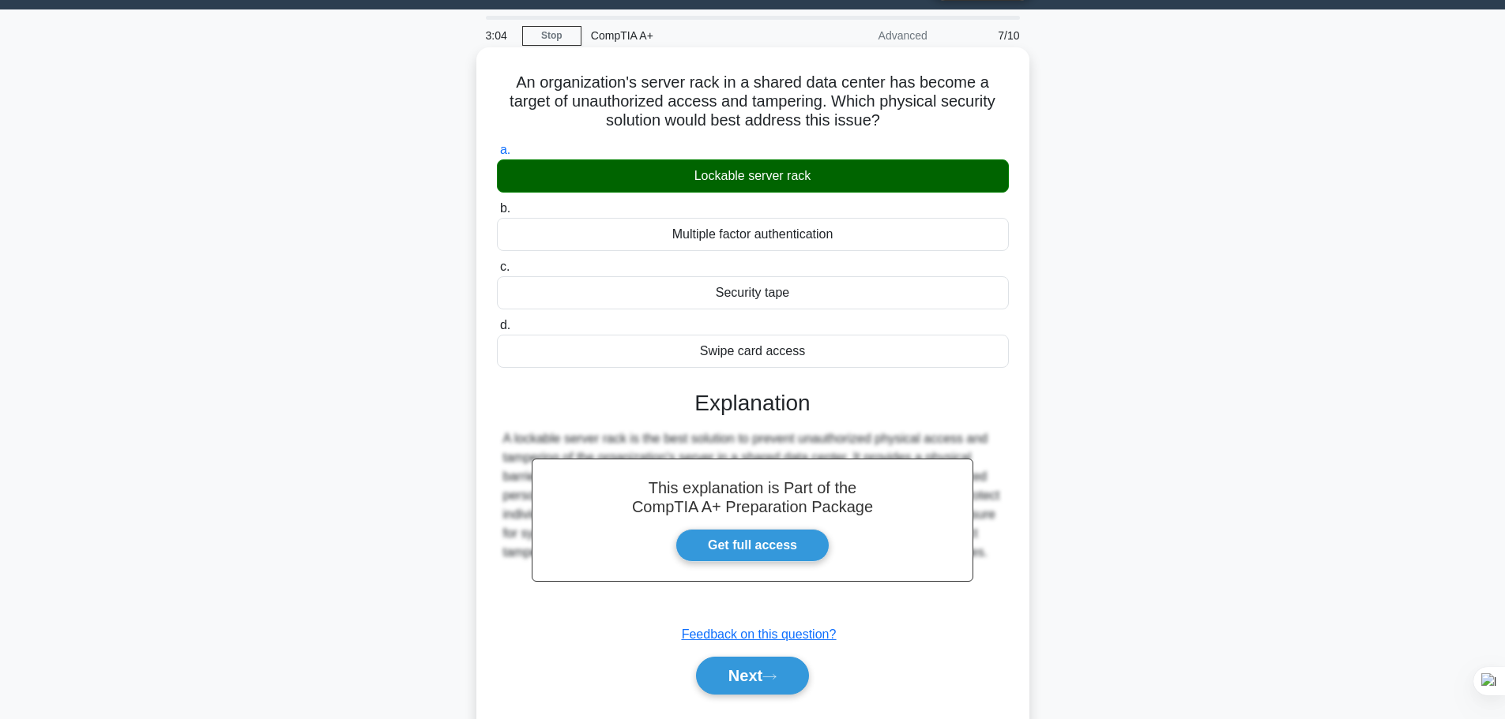
scroll to position [133, 0]
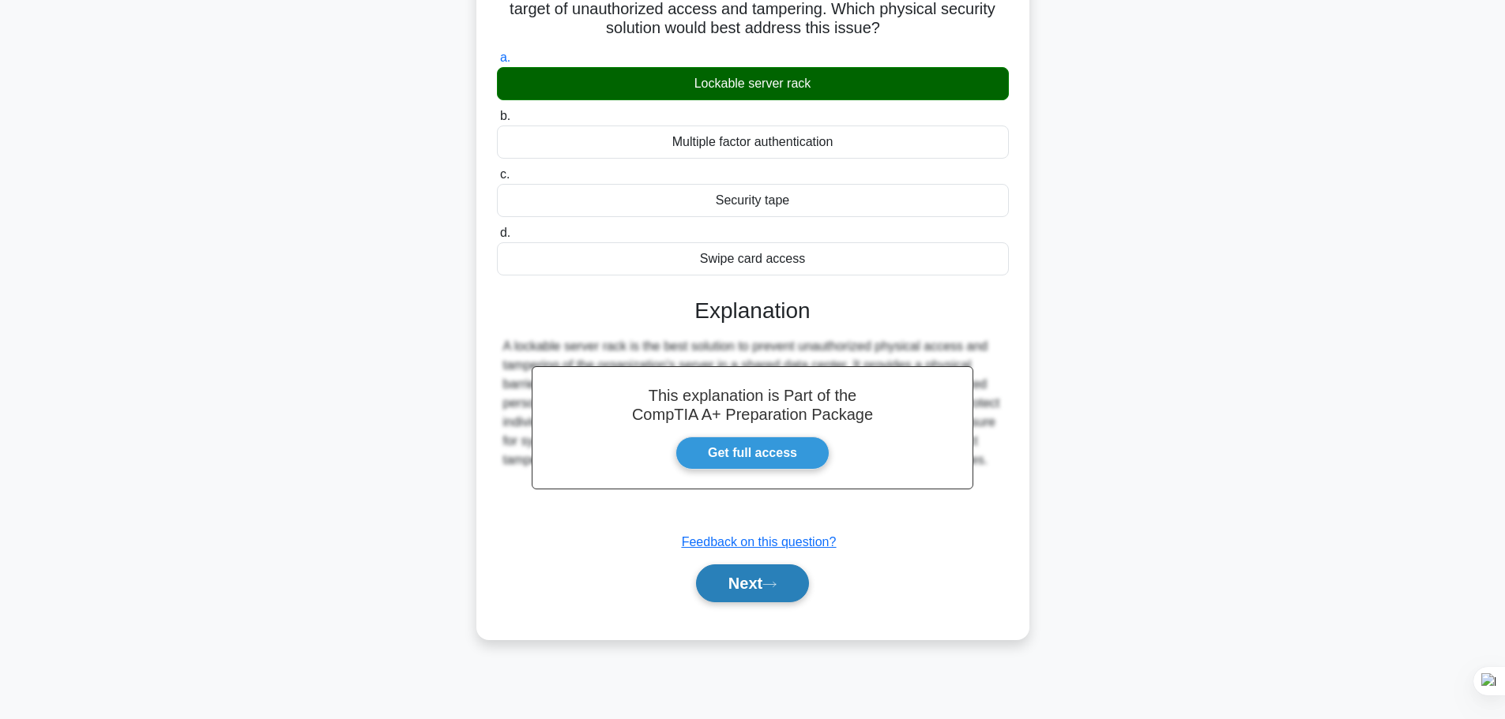
click at [702, 599] on button "Next" at bounding box center [752, 584] width 113 height 38
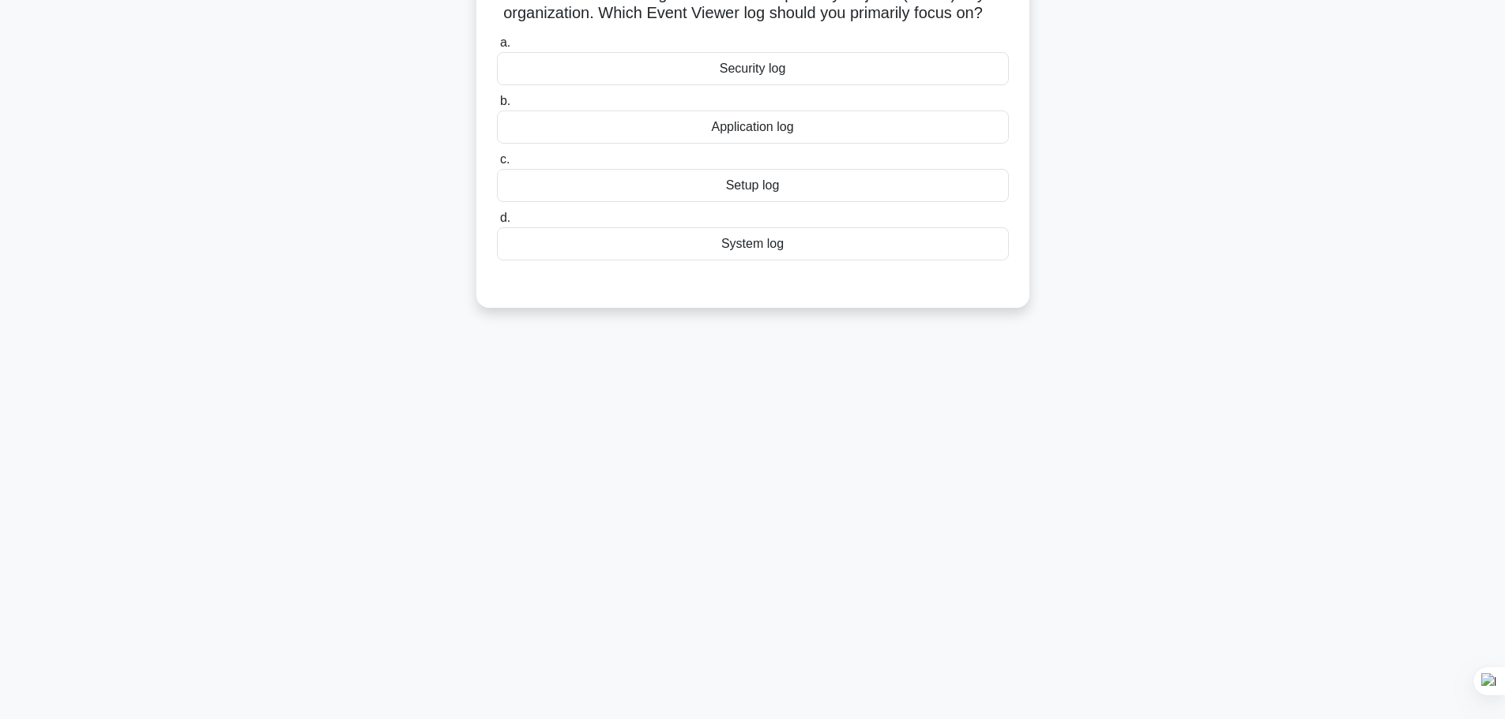
scroll to position [0, 0]
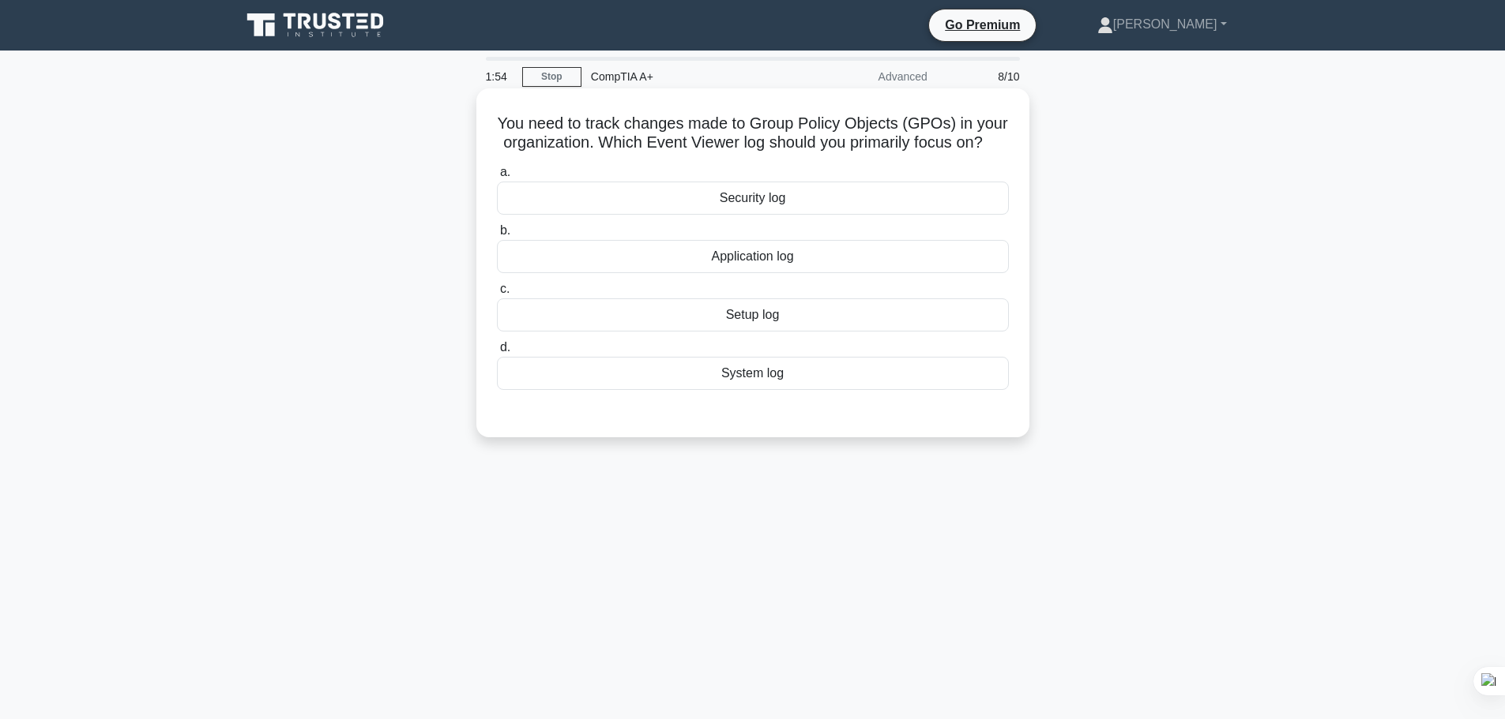
click at [753, 390] on div "System log" at bounding box center [753, 373] width 512 height 33
click at [497, 353] on input "d. System log" at bounding box center [497, 348] width 0 height 10
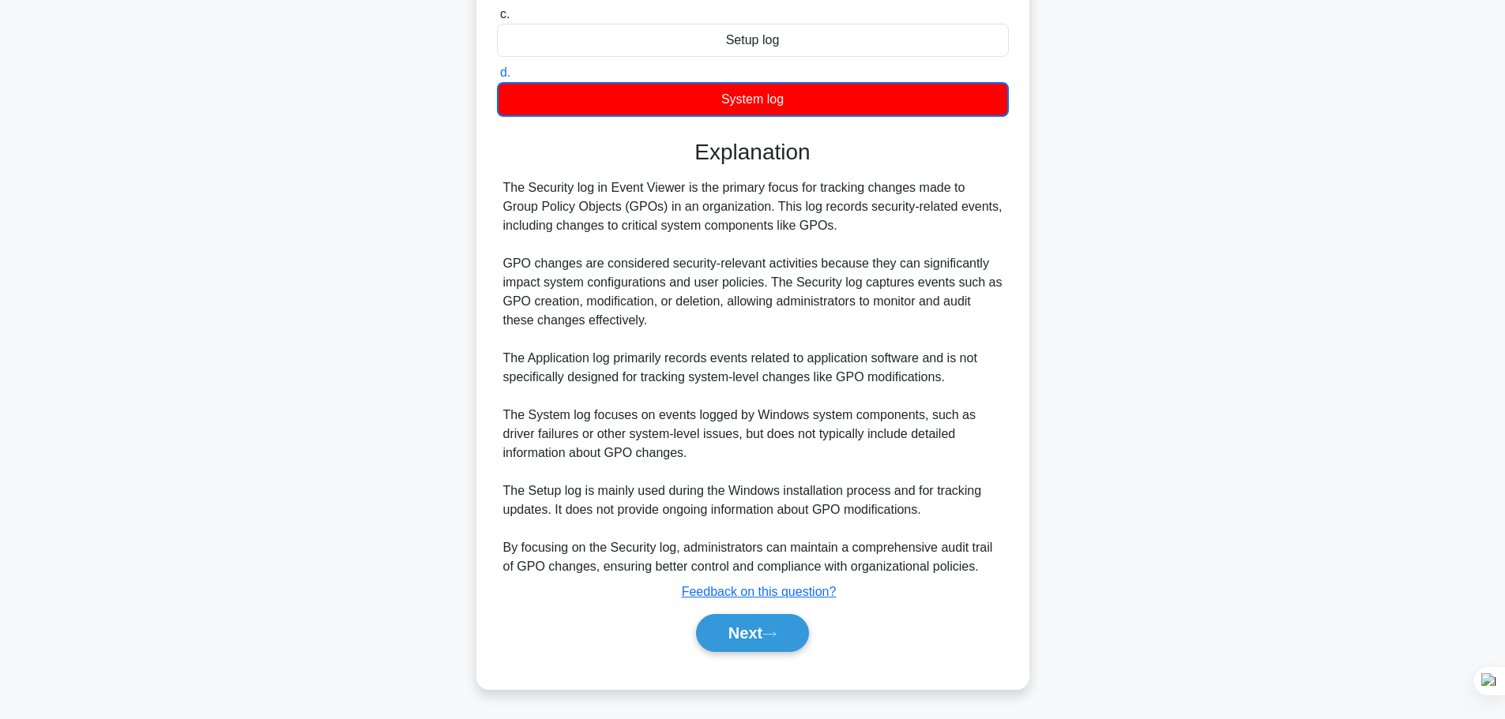
scroll to position [295, 0]
click at [723, 615] on button "Next" at bounding box center [752, 633] width 113 height 38
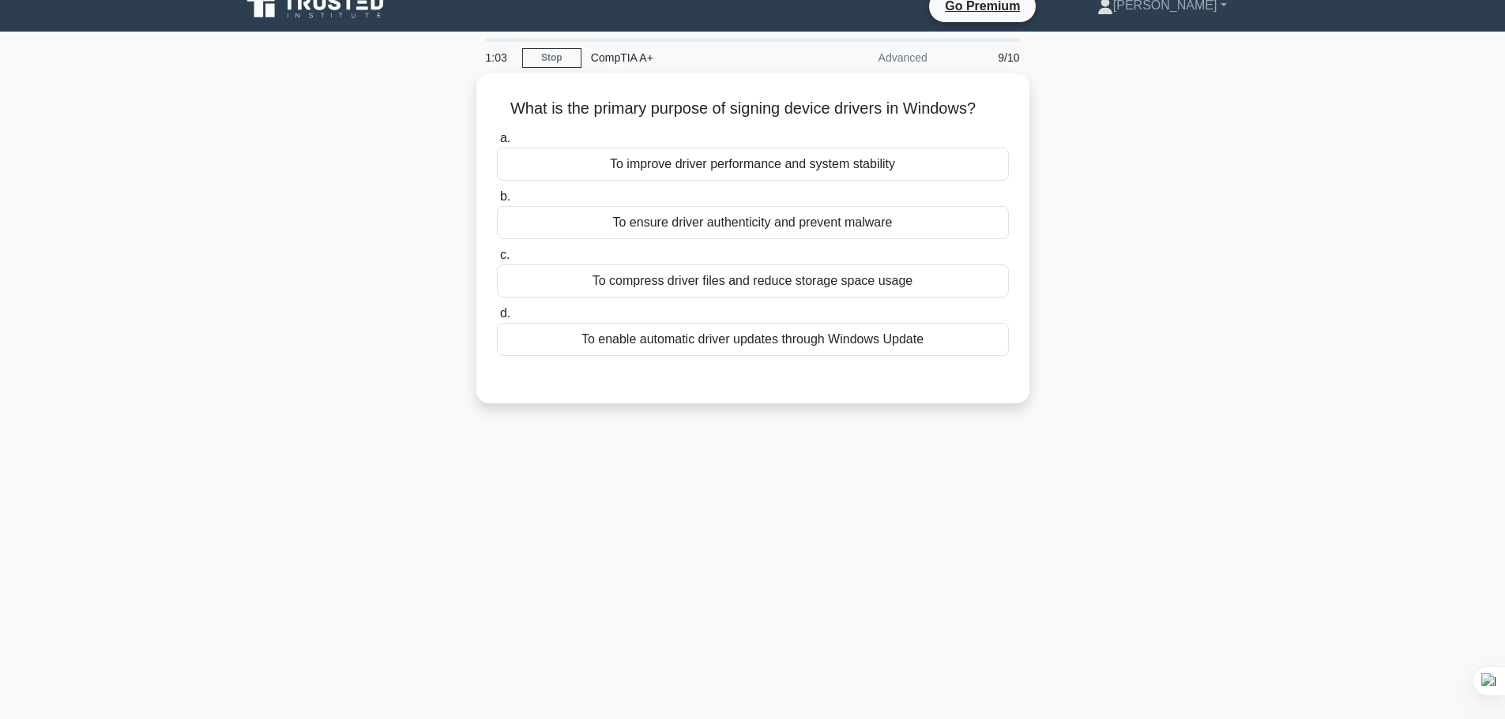
scroll to position [0, 0]
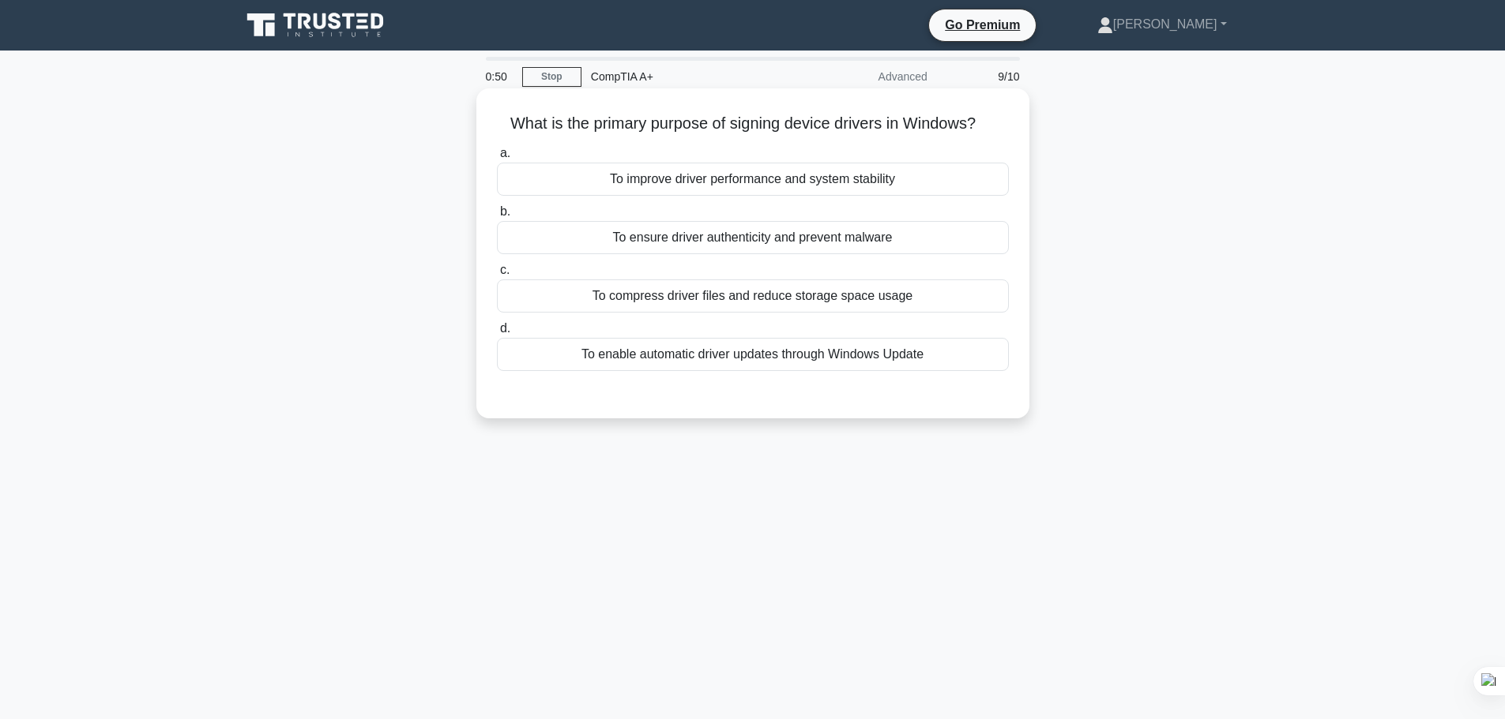
click at [806, 244] on div "To ensure driver authenticity and prevent malware" at bounding box center [753, 237] width 512 height 33
click at [497, 217] on input "b. To ensure driver authenticity and prevent malware" at bounding box center [497, 212] width 0 height 10
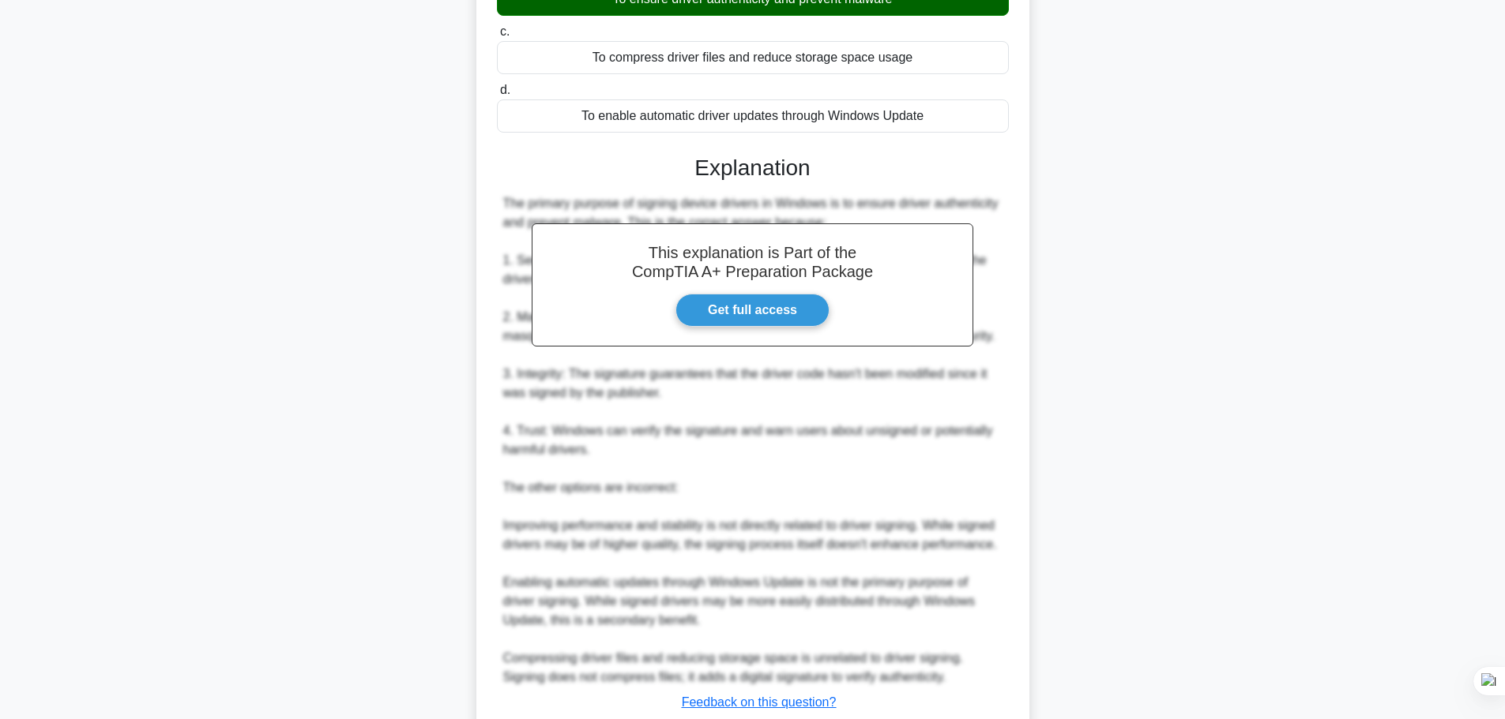
scroll to position [316, 0]
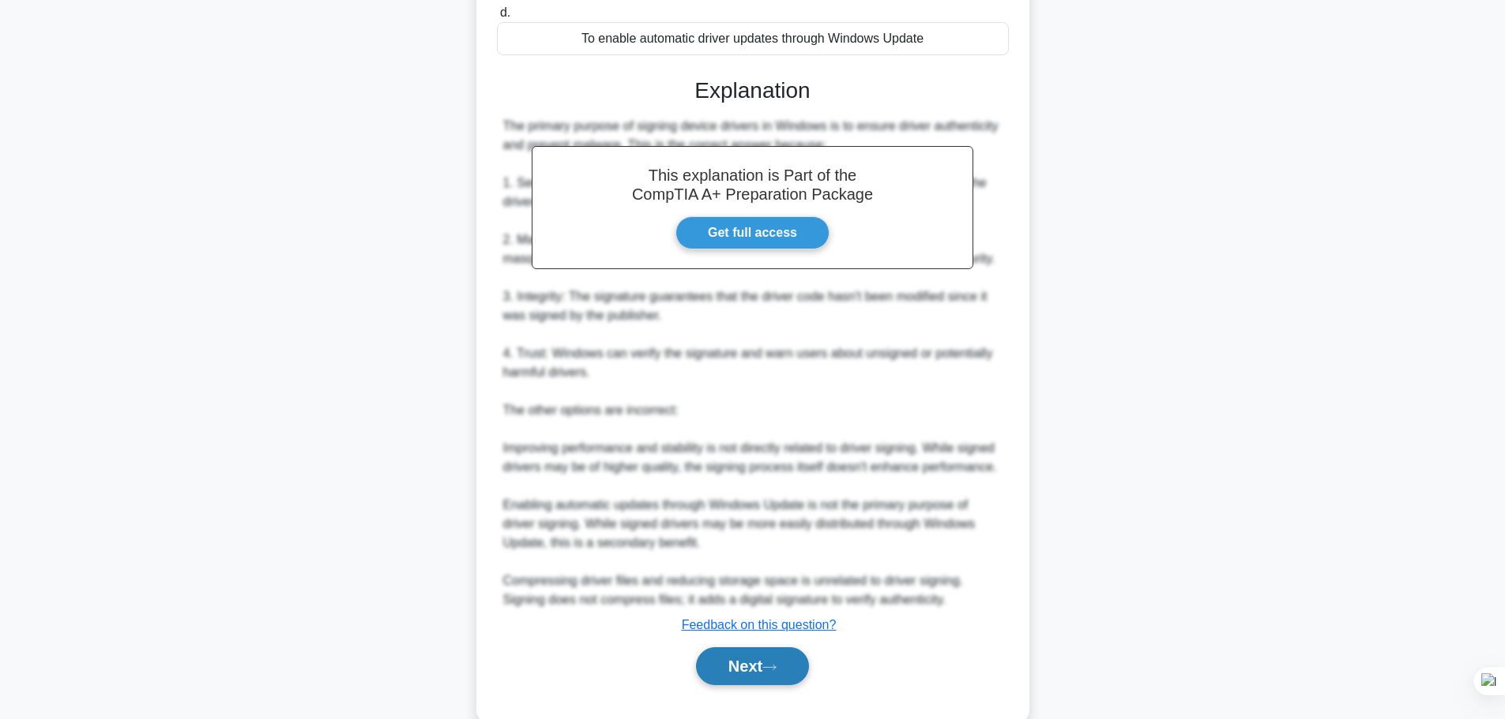
click at [765, 669] on button "Next" at bounding box center [752, 667] width 113 height 38
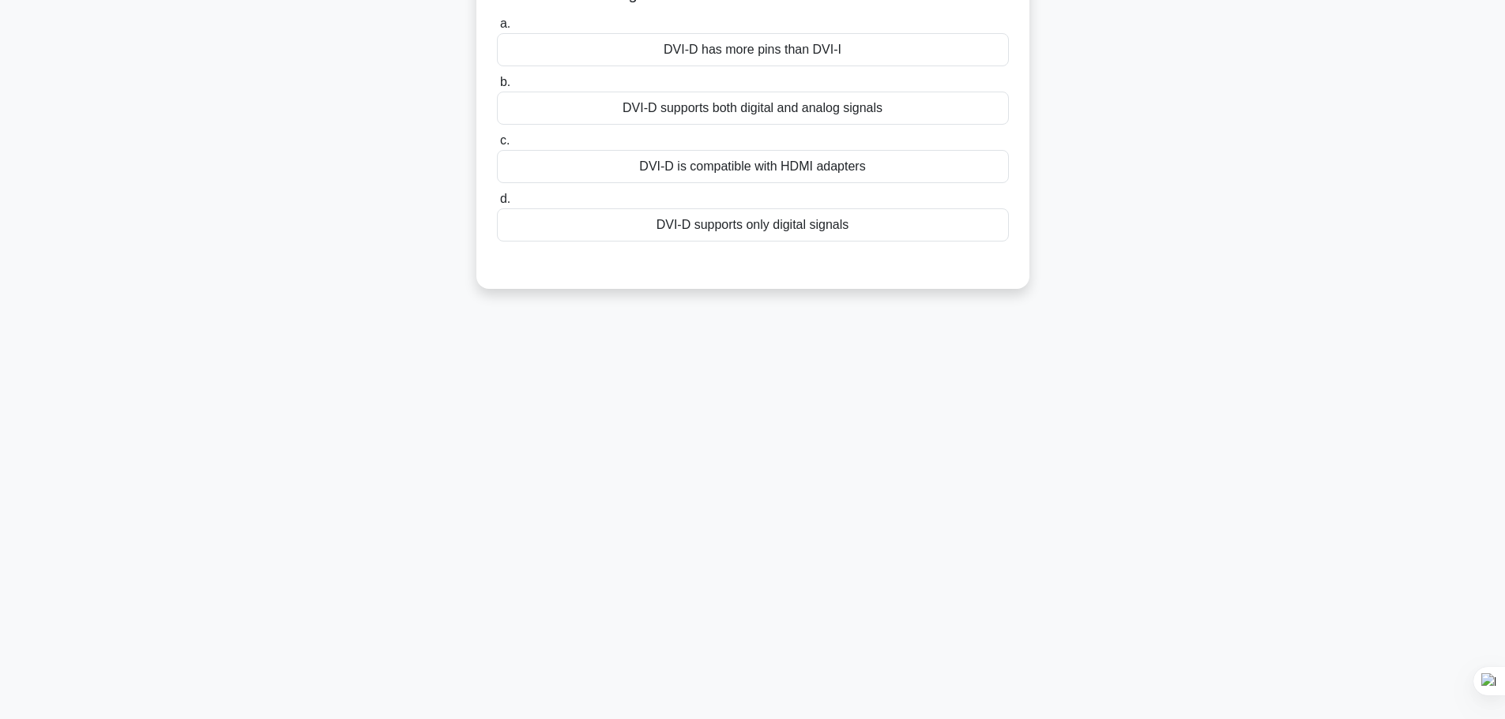
scroll to position [0, 0]
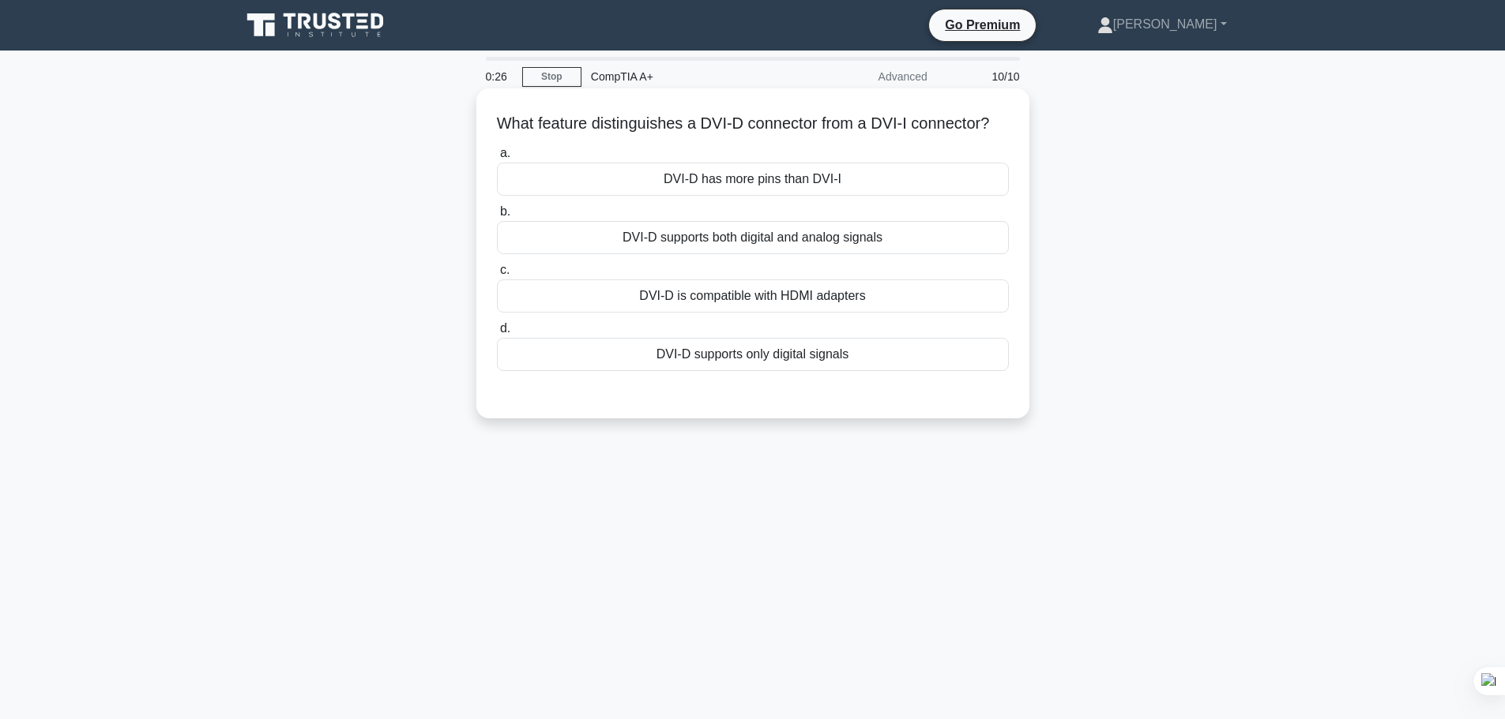
click at [721, 254] on div "DVI-D supports both digital and analog signals" at bounding box center [753, 237] width 512 height 33
click at [497, 217] on input "b. DVI-D supports both digital and analog signals" at bounding box center [497, 212] width 0 height 10
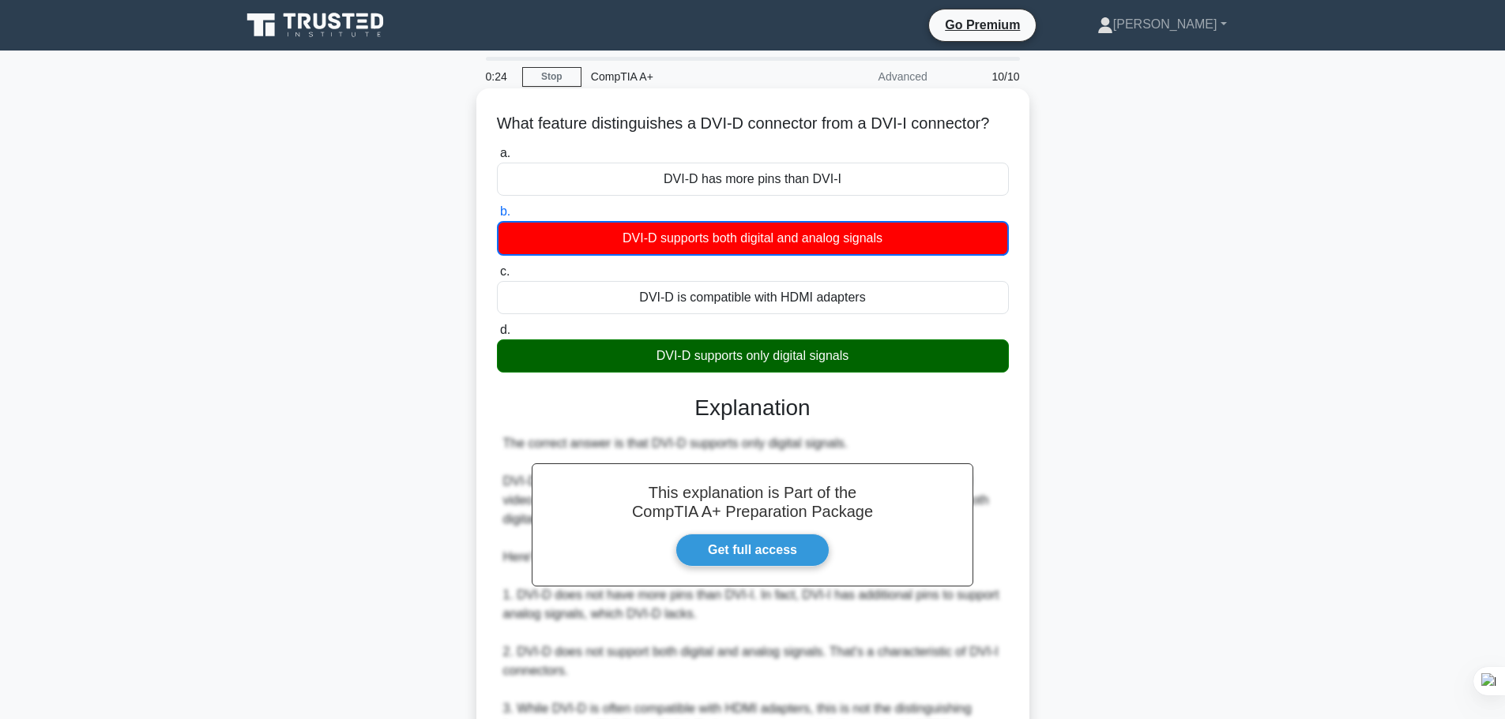
click at [714, 373] on div "DVI-D supports only digital signals" at bounding box center [753, 356] width 512 height 33
click at [497, 336] on input "d. DVI-D supports only digital signals" at bounding box center [497, 330] width 0 height 10
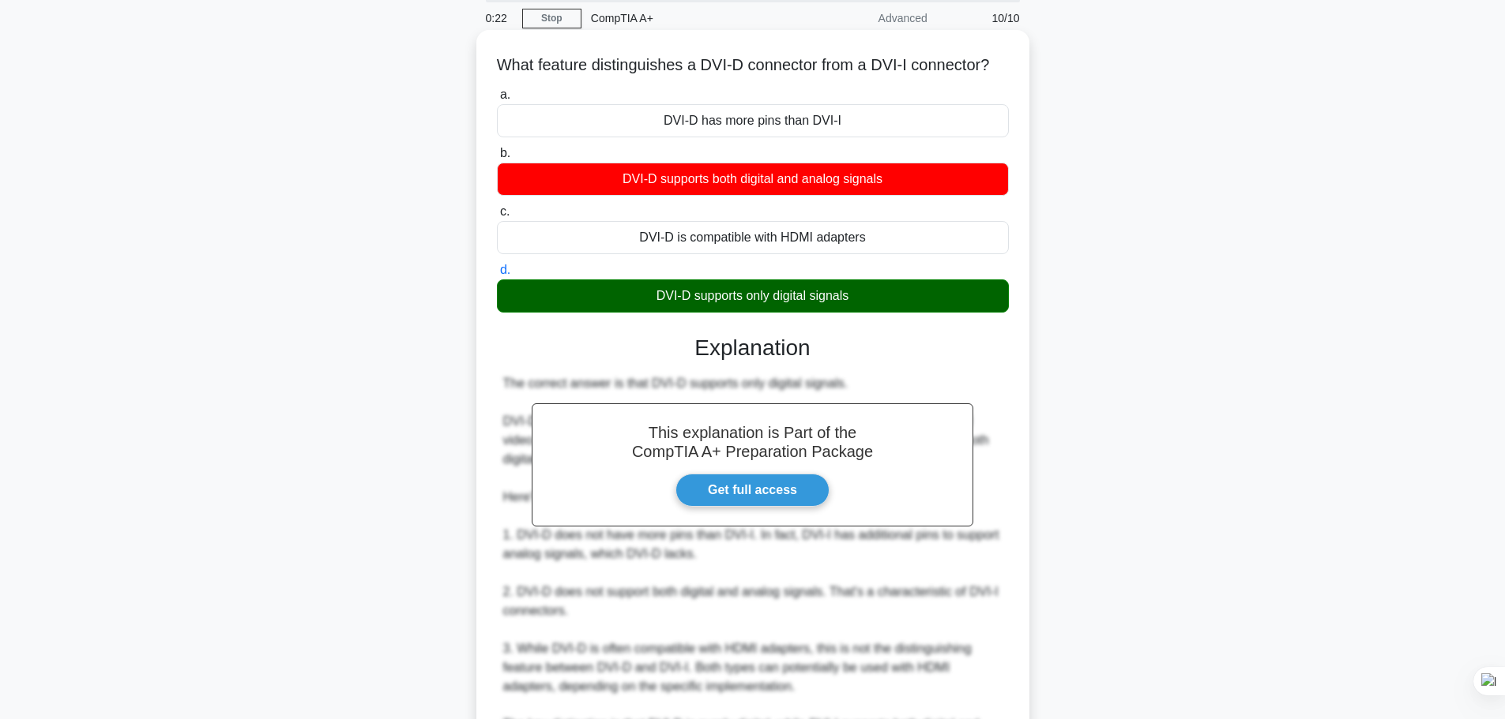
scroll to position [255, 0]
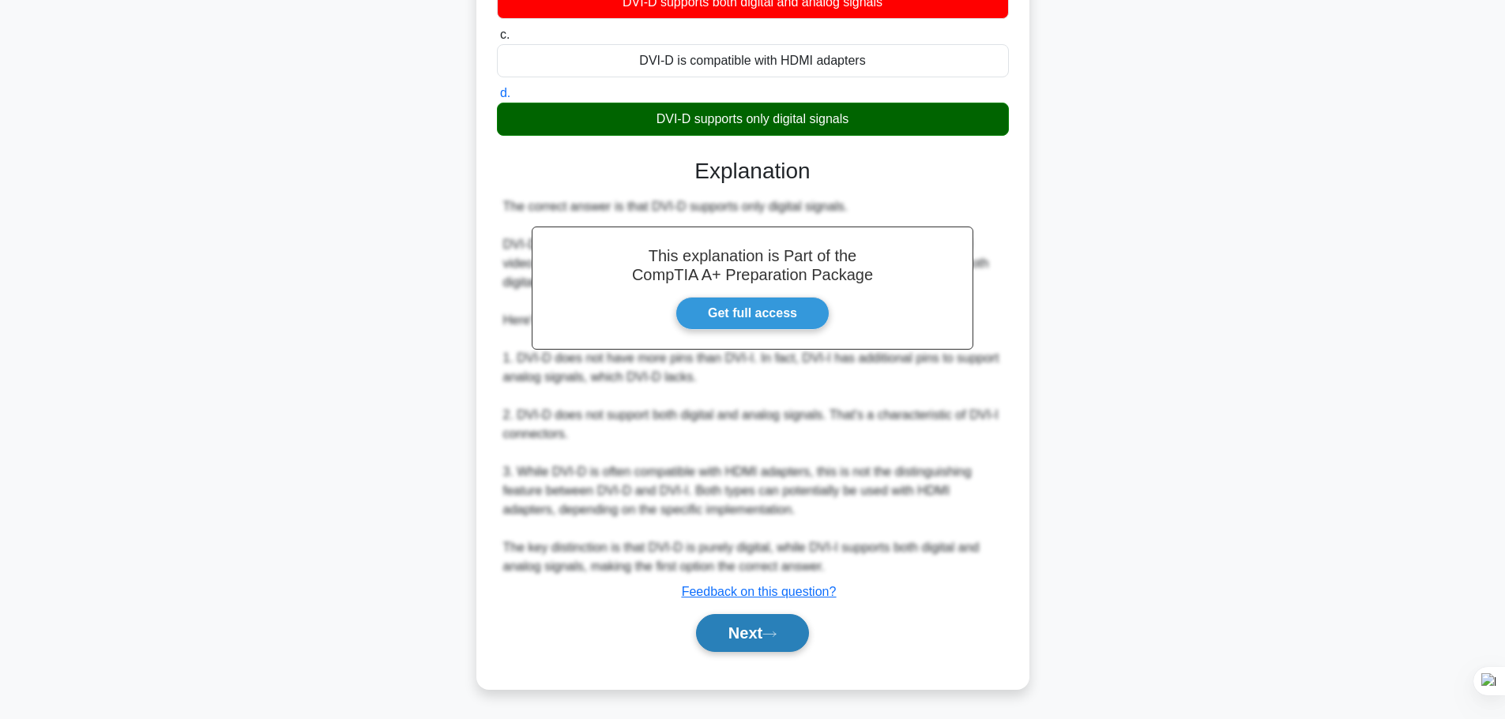
click at [758, 641] on button "Next" at bounding box center [752, 633] width 113 height 38
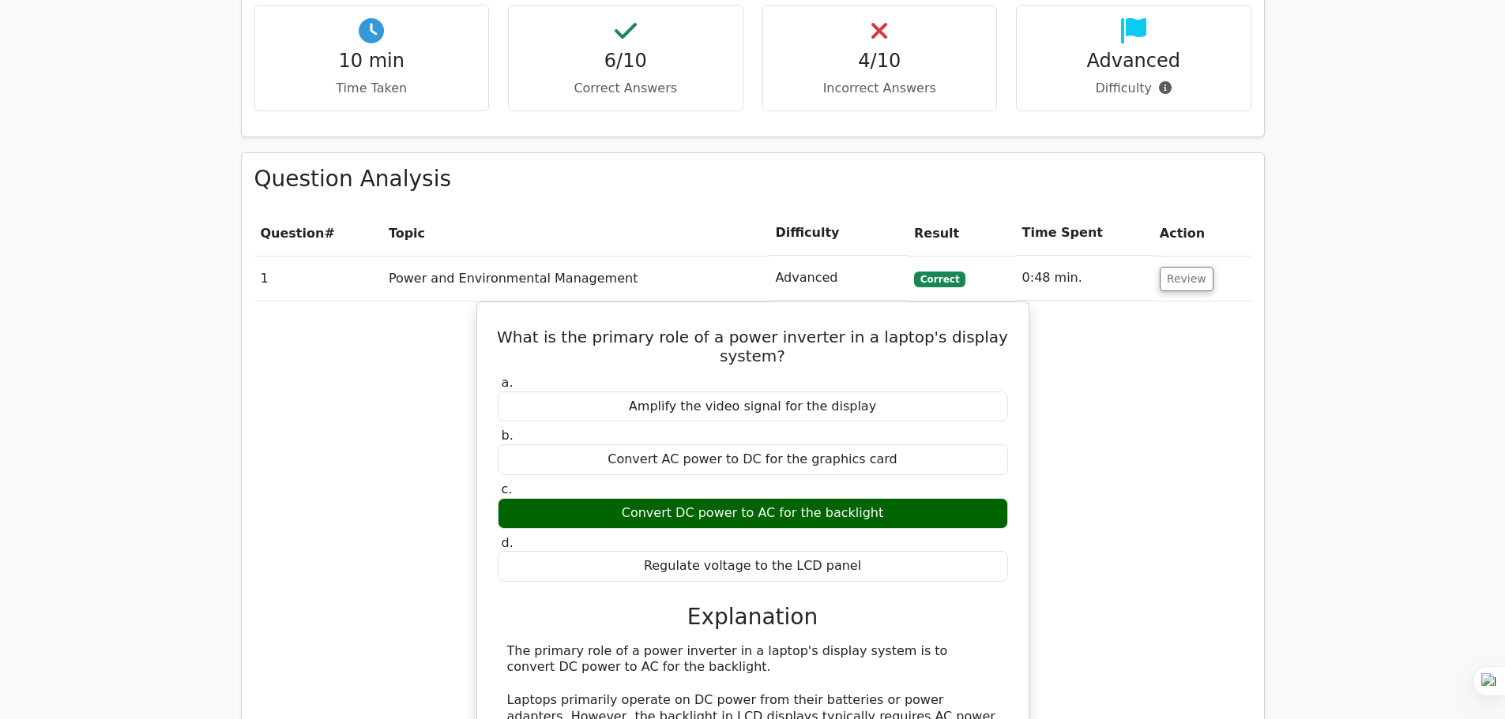
scroll to position [1106, 0]
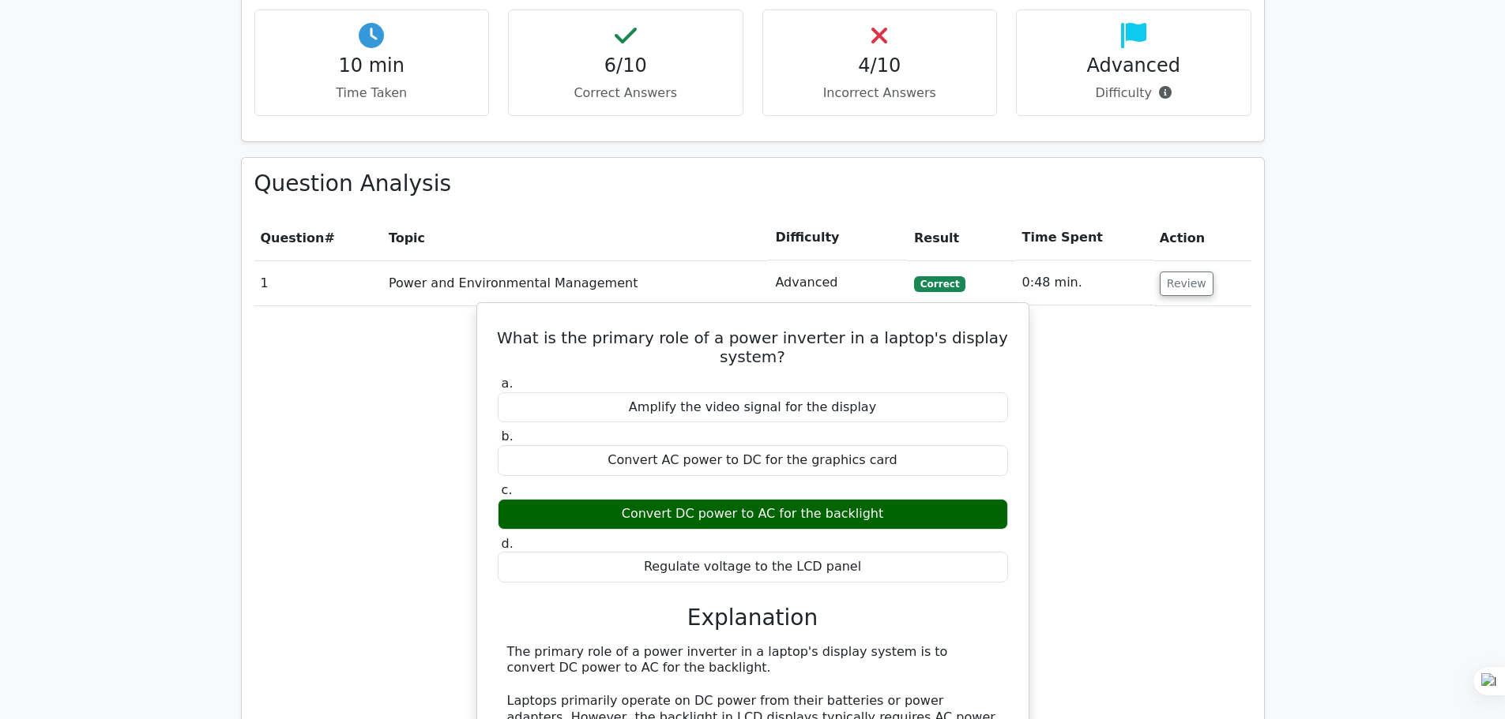
click at [855, 445] on div "Convert AC power to DC for the graphics card" at bounding box center [753, 460] width 510 height 31
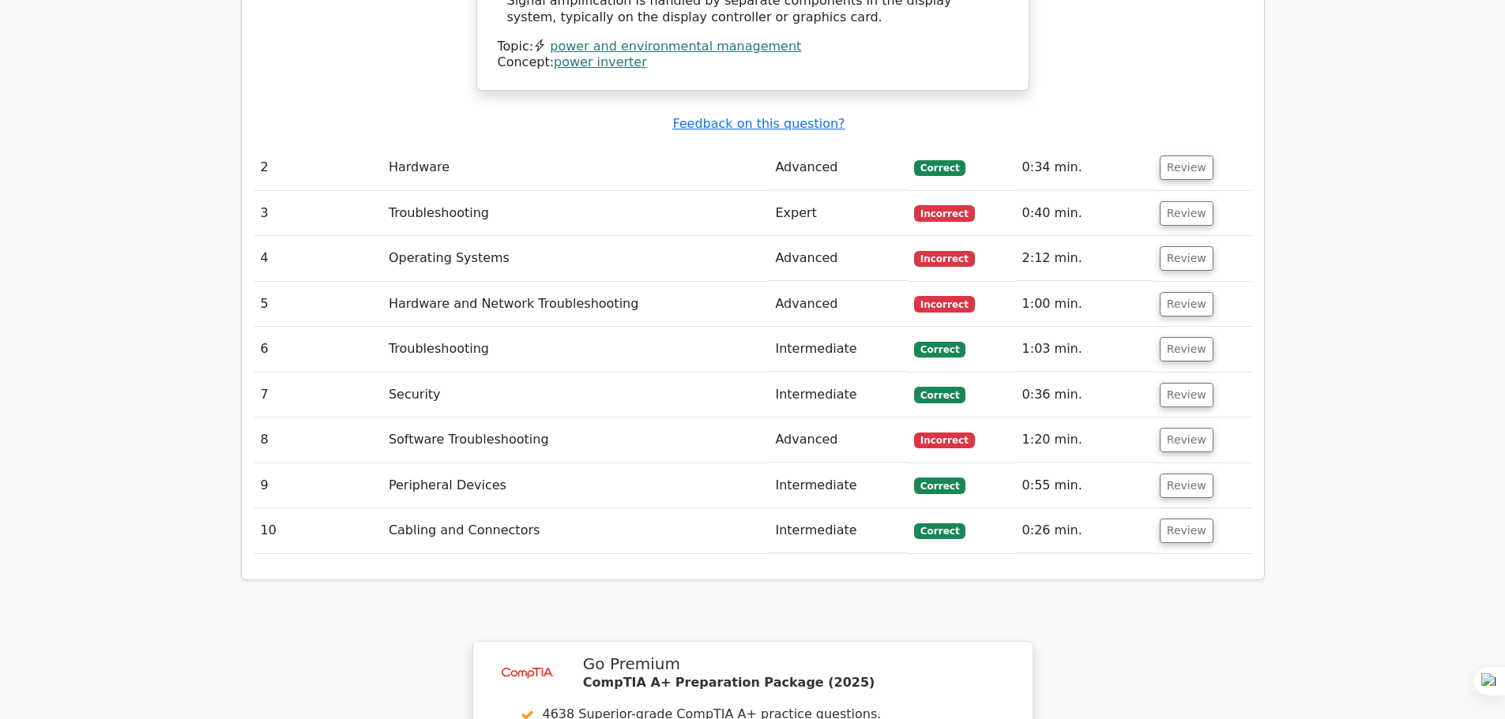
scroll to position [1974, 0]
